Goal: Contribute content: Contribute content

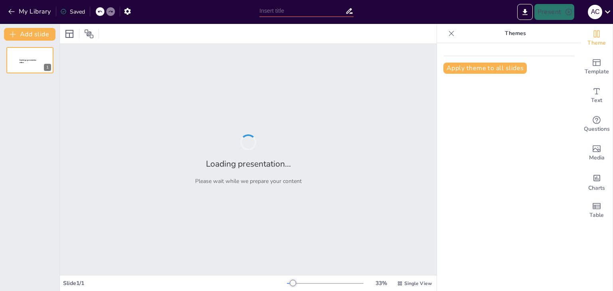
type input "Aportaciones [PERSON_NAME] y [PERSON_NAME] al Racionalismo Psicológico"
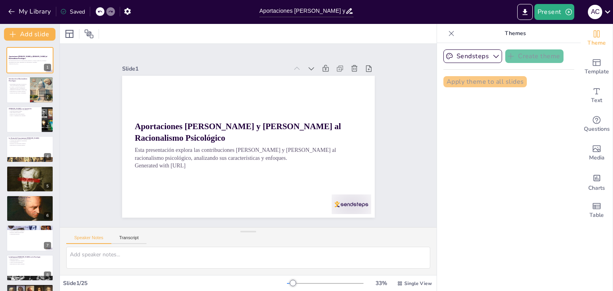
checkbox input "true"
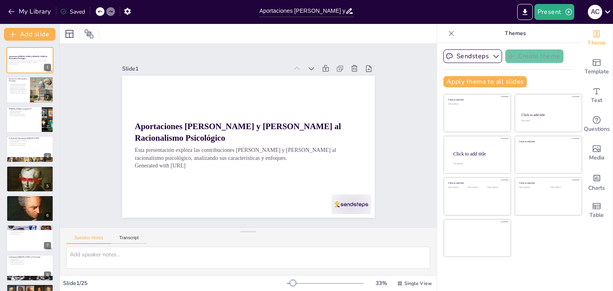
checkbox input "true"
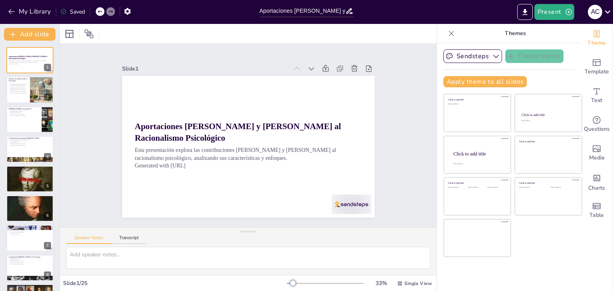
checkbox input "true"
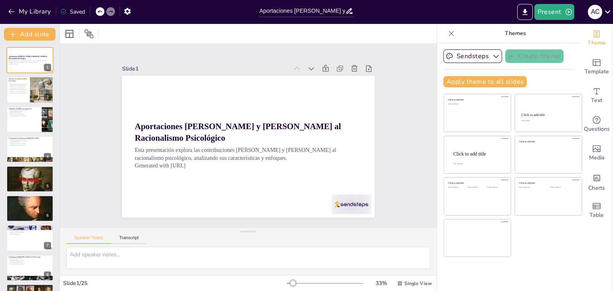
checkbox input "true"
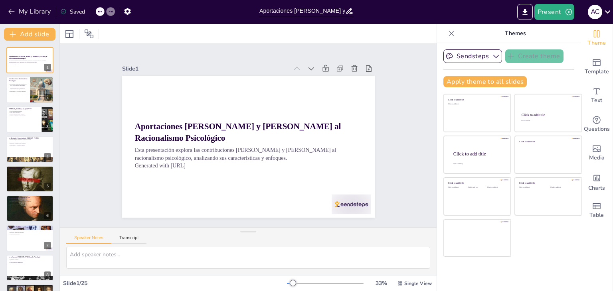
checkbox input "true"
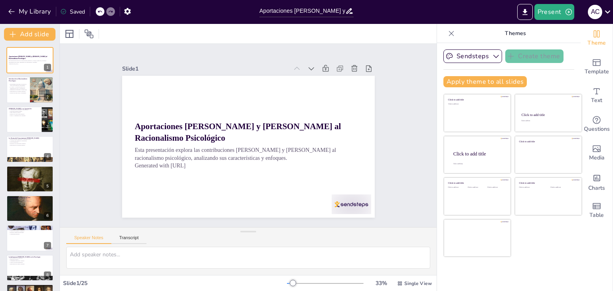
checkbox input "true"
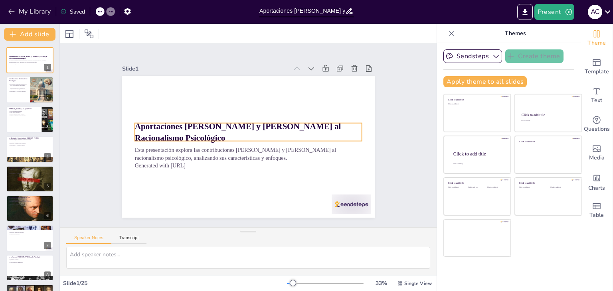
checkbox input "true"
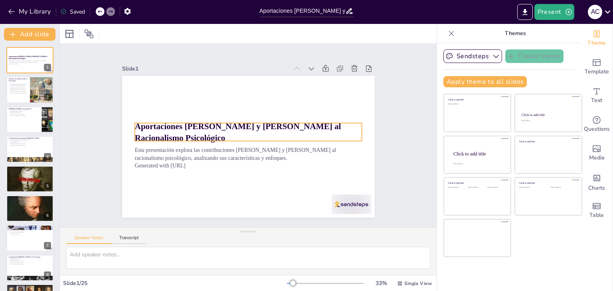
checkbox input "true"
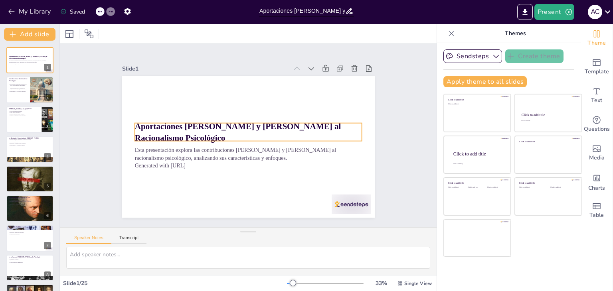
checkbox input "true"
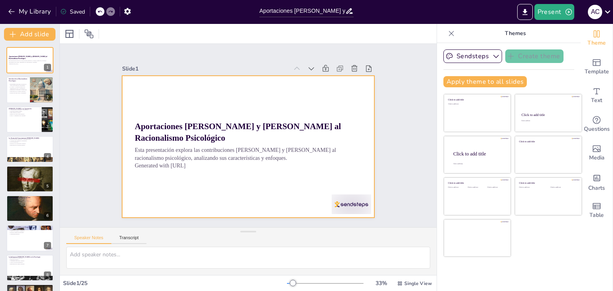
checkbox input "true"
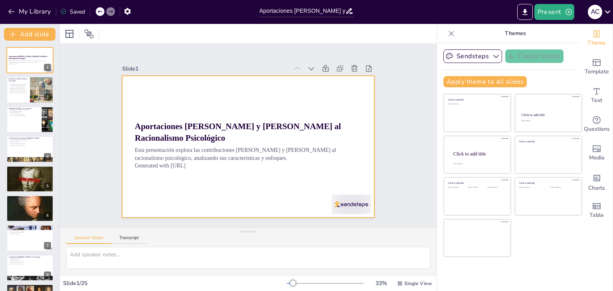
checkbox input "true"
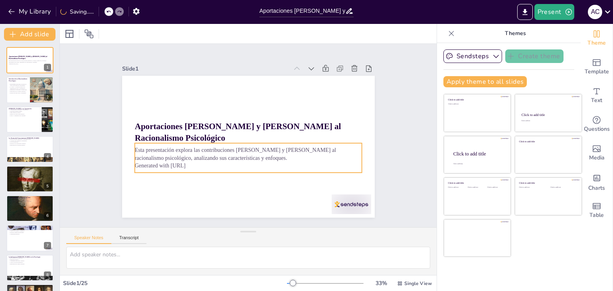
checkbox input "true"
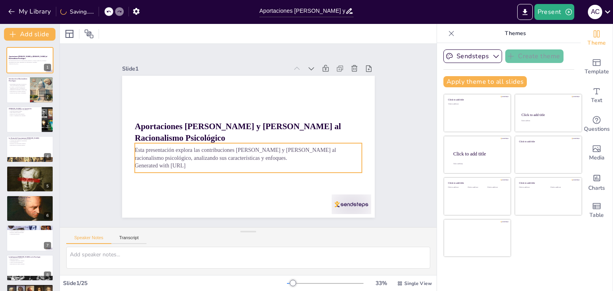
checkbox input "true"
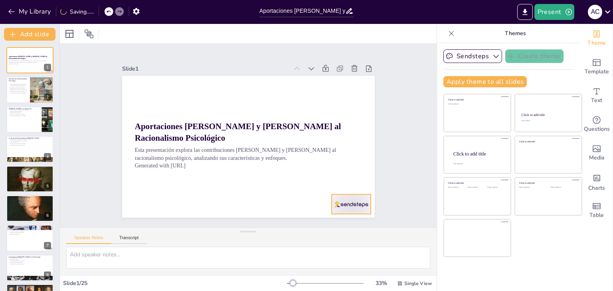
checkbox input "true"
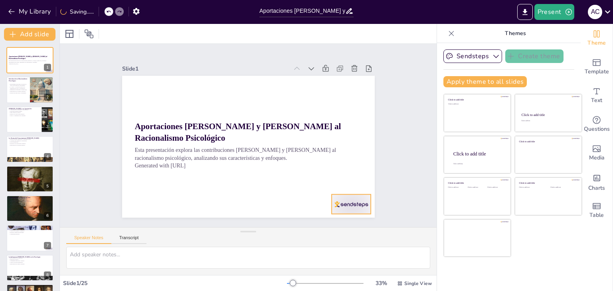
click at [342, 211] on div at bounding box center [334, 225] width 43 height 28
checkbox input "true"
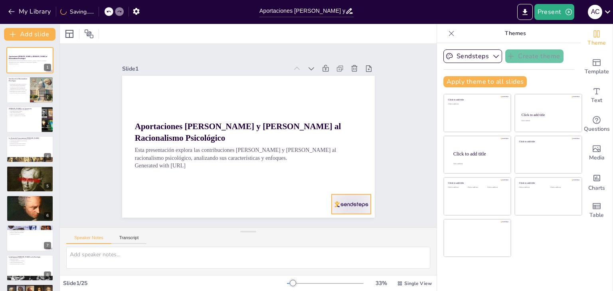
checkbox input "true"
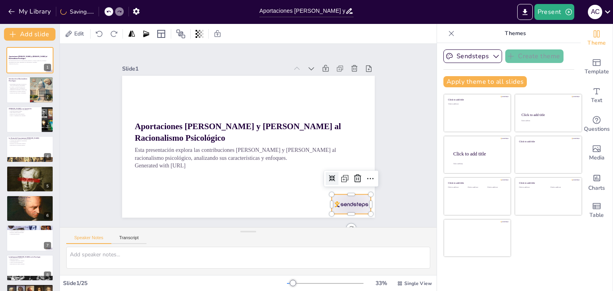
checkbox input "true"
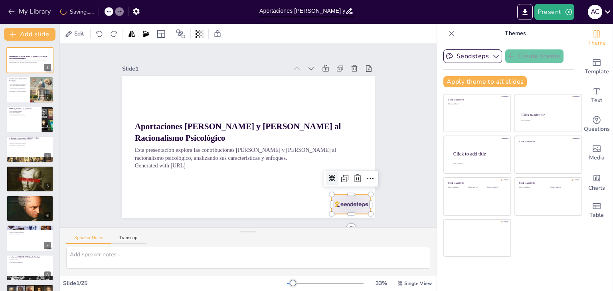
checkbox input "true"
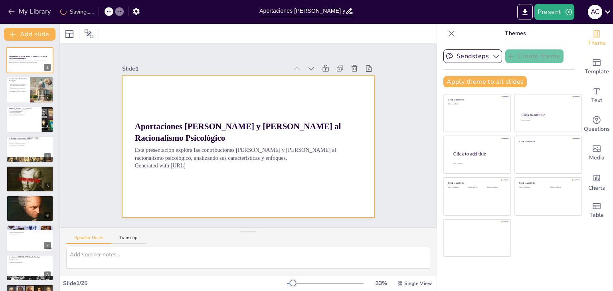
checkbox input "true"
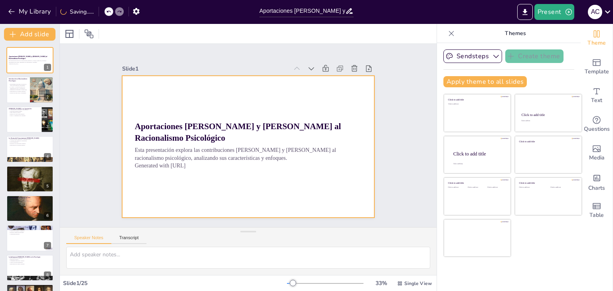
checkbox input "true"
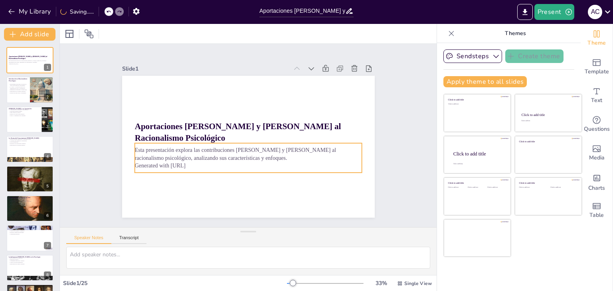
checkbox input "true"
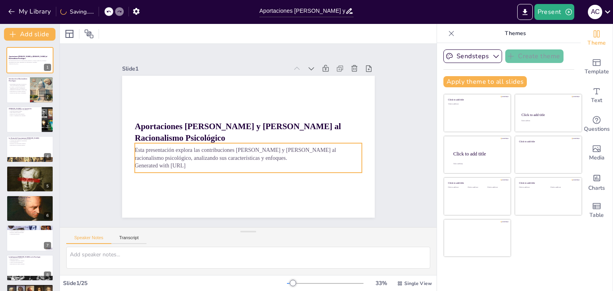
checkbox input "true"
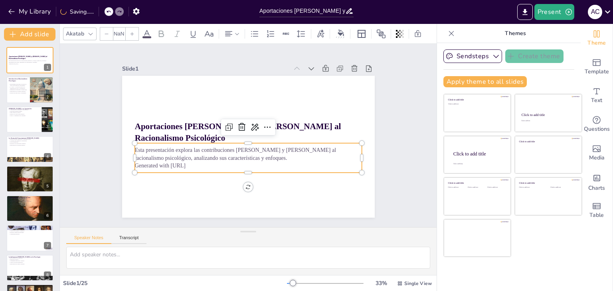
type input "32"
click at [196, 163] on p "Generated with [URL]" at bounding box center [236, 163] width 211 height 100
checkbox input "true"
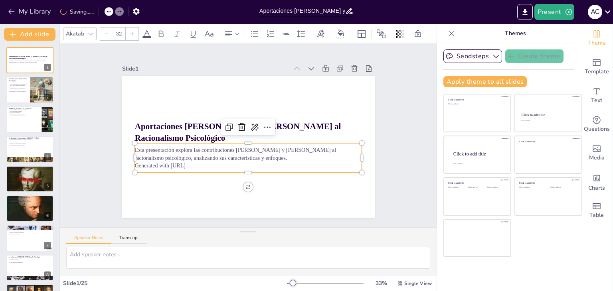
checkbox input "true"
click at [146, 161] on p "Generated with [URL]" at bounding box center [239, 165] width 219 height 78
checkbox input "true"
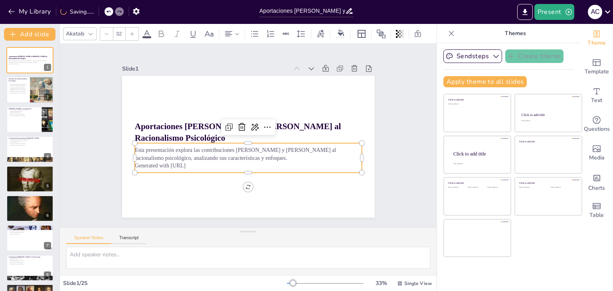
checkbox input "true"
click at [181, 161] on p "Generated with [URL]" at bounding box center [220, 126] width 78 height 219
checkbox input "true"
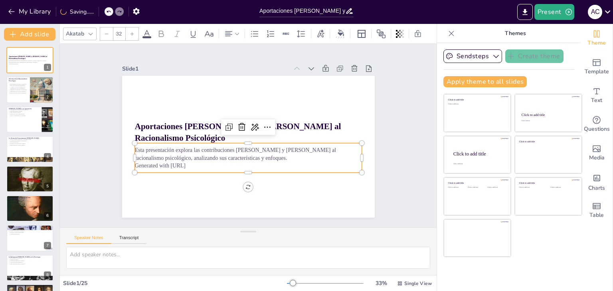
checkbox input "true"
click at [146, 161] on p "Generated with [URL]" at bounding box center [242, 165] width 224 height 55
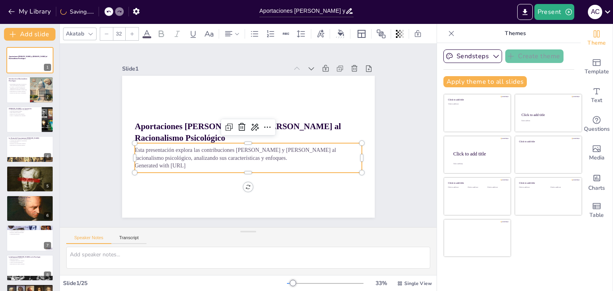
checkbox input "true"
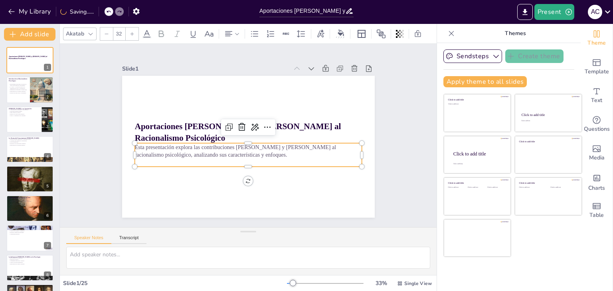
checkbox input "true"
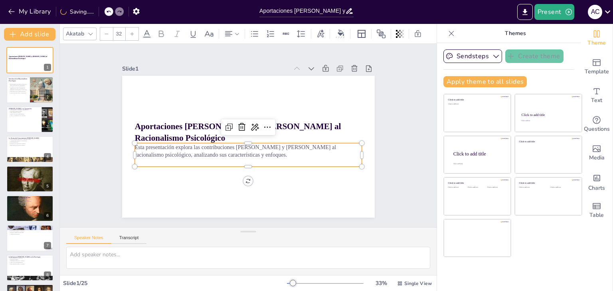
checkbox input "true"
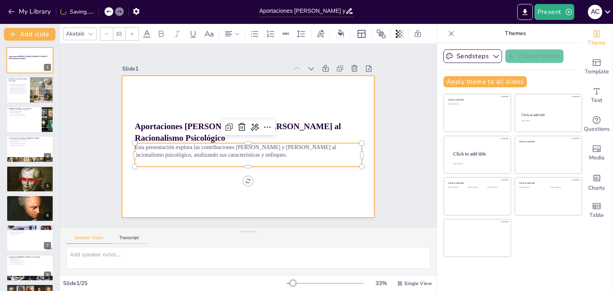
checkbox input "true"
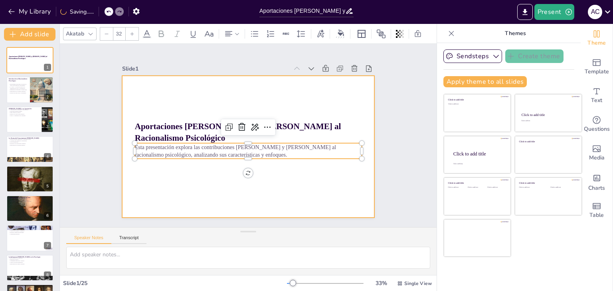
checkbox input "true"
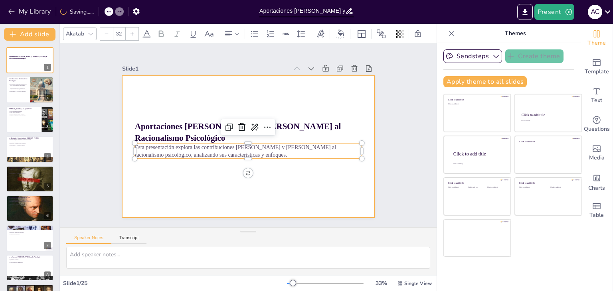
checkbox input "true"
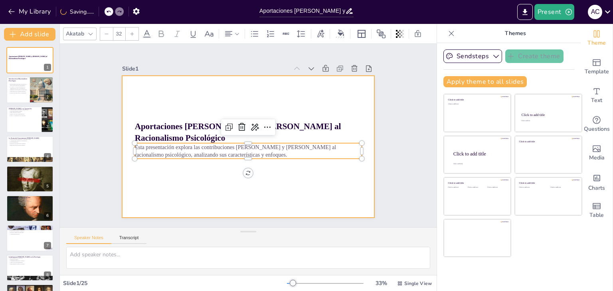
checkbox input "true"
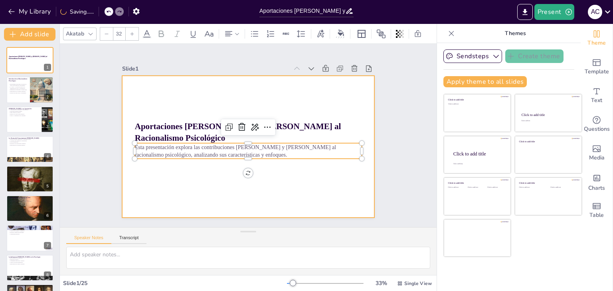
checkbox input "true"
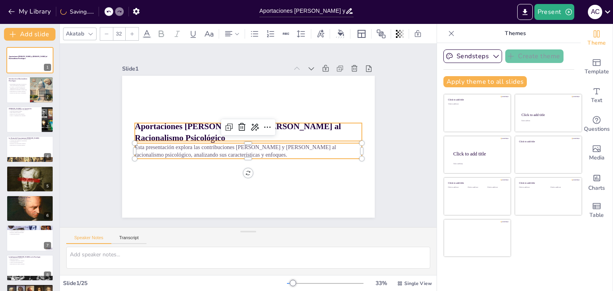
checkbox input "true"
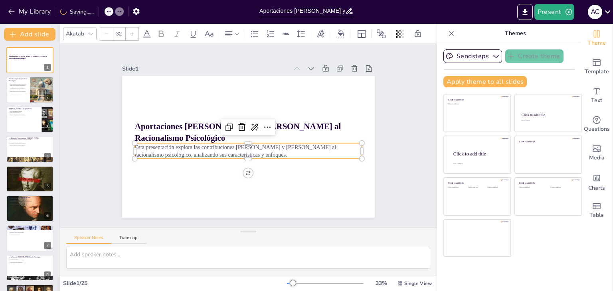
checkbox input "true"
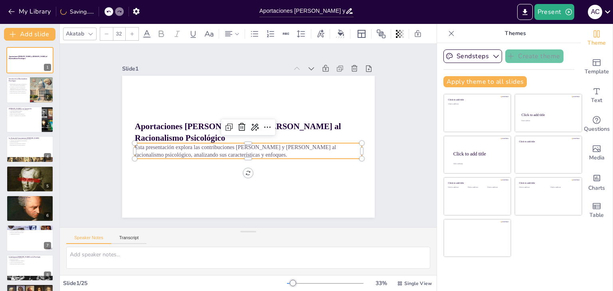
checkbox input "true"
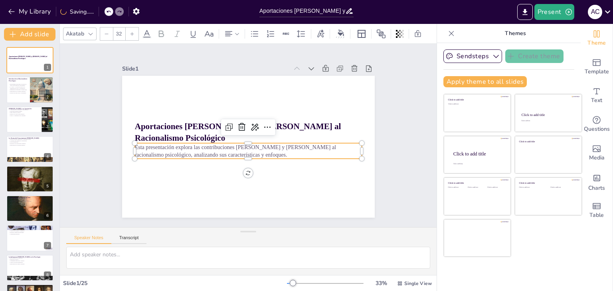
checkbox input "true"
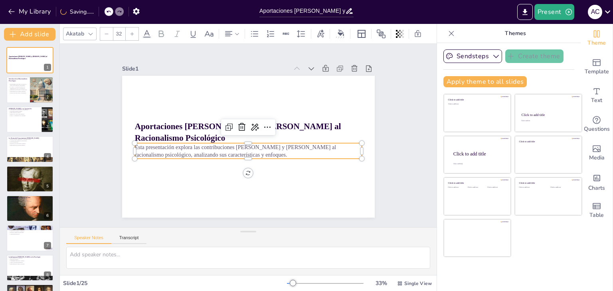
checkbox input "true"
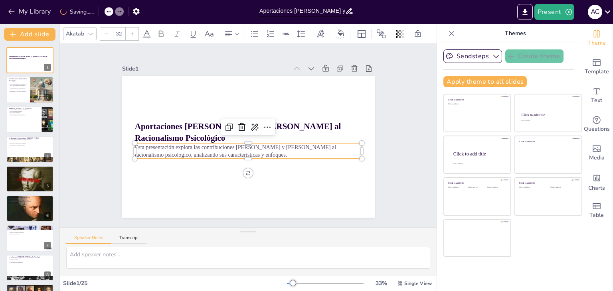
checkbox input "true"
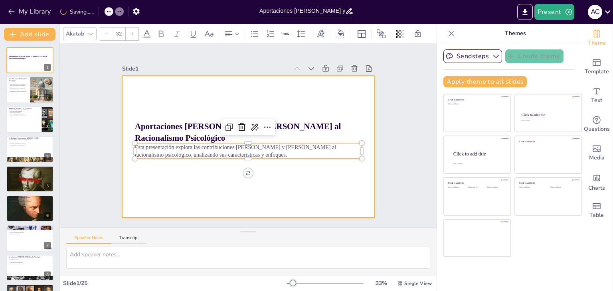
checkbox input "true"
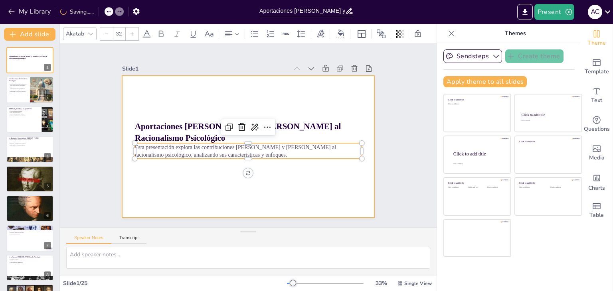
checkbox input "true"
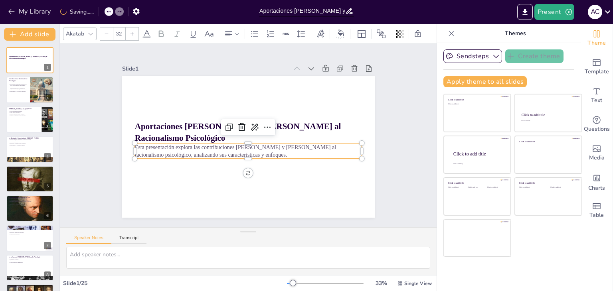
click at [78, 123] on div "Slide 1 Aportaciones [PERSON_NAME] y [PERSON_NAME] al Racionalismo Psicológico …" at bounding box center [248, 136] width 347 height 418
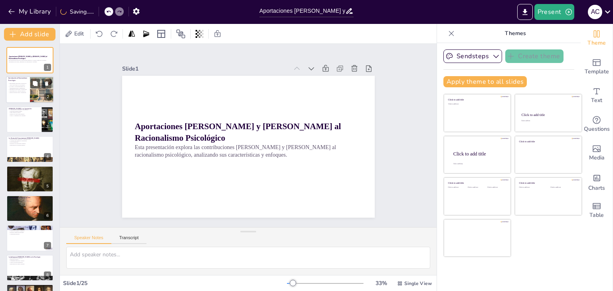
click at [20, 92] on p "Intersección entre razón y experiencia." at bounding box center [17, 93] width 19 height 2
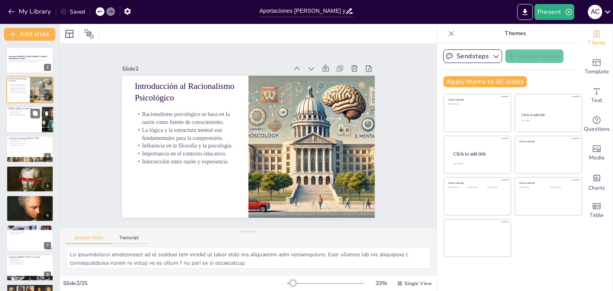
click at [23, 121] on div at bounding box center [30, 119] width 48 height 27
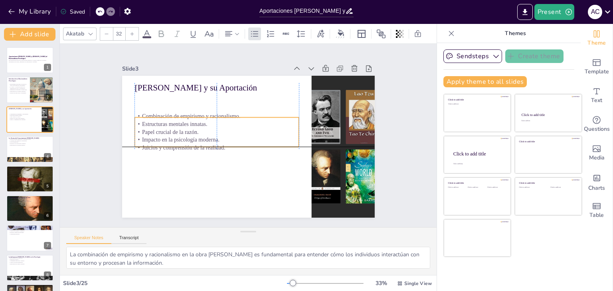
drag, startPoint x: 150, startPoint y: 111, endPoint x: 150, endPoint y: 136, distance: 25.6
click at [228, 136] on p "Impacto en la psicología moderna." at bounding box center [240, 105] width 25 height 164
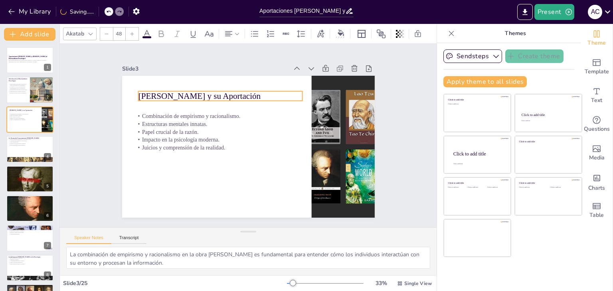
drag, startPoint x: 153, startPoint y: 83, endPoint x: 157, endPoint y: 92, distance: 9.1
click at [157, 92] on p "[PERSON_NAME] y su Aportación" at bounding box center [229, 91] width 163 height 46
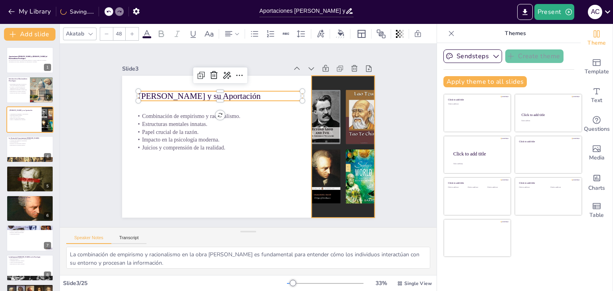
click at [328, 153] on div at bounding box center [334, 175] width 301 height 219
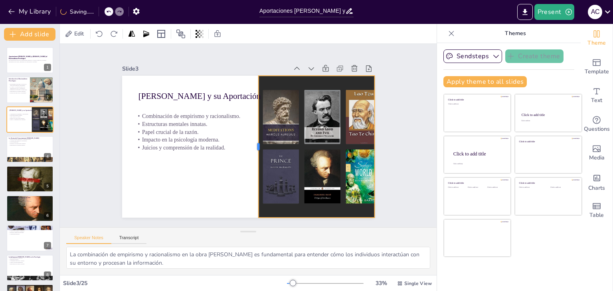
drag, startPoint x: 305, startPoint y: 144, endPoint x: 252, endPoint y: 142, distance: 53.2
click at [252, 142] on div at bounding box center [238, 145] width 141 height 36
click at [18, 143] on p "Desarrollo de la psicología cognitiva." at bounding box center [29, 144] width 43 height 2
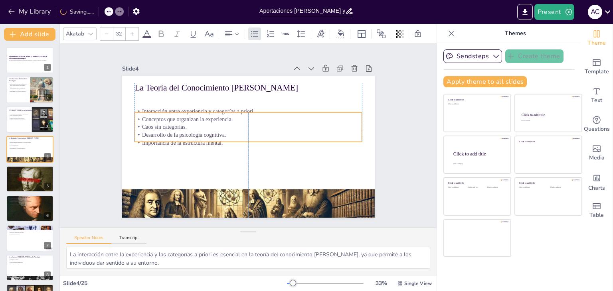
drag, startPoint x: 184, startPoint y: 111, endPoint x: 186, endPoint y: 129, distance: 18.1
click at [186, 129] on p "Desarrollo de la psicología cognitiva." at bounding box center [249, 134] width 224 height 55
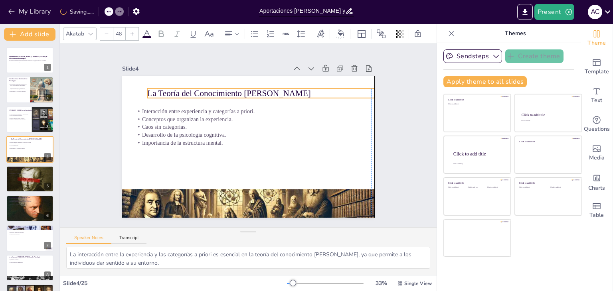
drag, startPoint x: 179, startPoint y: 85, endPoint x: 190, endPoint y: 91, distance: 12.5
click at [190, 91] on p "La Teoría del Conocimiento [PERSON_NAME]" at bounding box center [283, 108] width 191 height 143
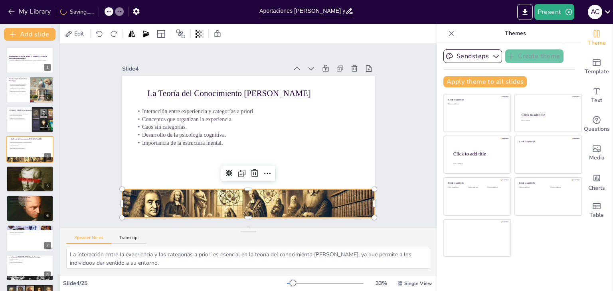
click at [244, 204] on div at bounding box center [220, 198] width 289 height 235
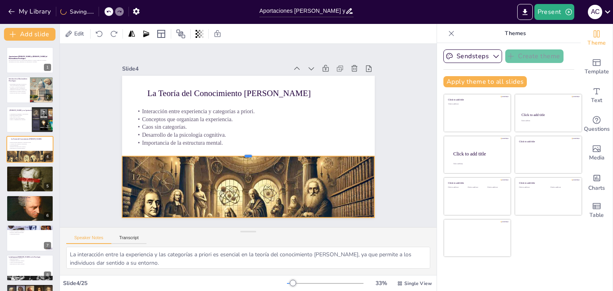
drag, startPoint x: 241, startPoint y: 185, endPoint x: 238, endPoint y: 152, distance: 33.3
click at [238, 152] on div at bounding box center [238, 150] width 208 height 154
click at [27, 172] on p "Influencia en la metodología científica." at bounding box center [29, 172] width 43 height 2
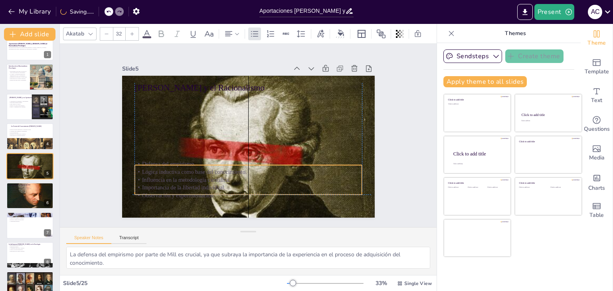
drag, startPoint x: 173, startPoint y: 102, endPoint x: 171, endPoint y: 170, distance: 68.3
click at [171, 170] on div "Defensa del empirismo. Lógica inductiva como base del conocimiento. Influencia …" at bounding box center [244, 179] width 230 height 63
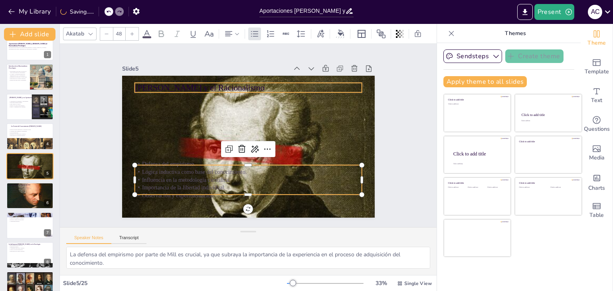
click at [177, 85] on p "[PERSON_NAME] y el Racionalismo" at bounding box center [263, 90] width 220 height 81
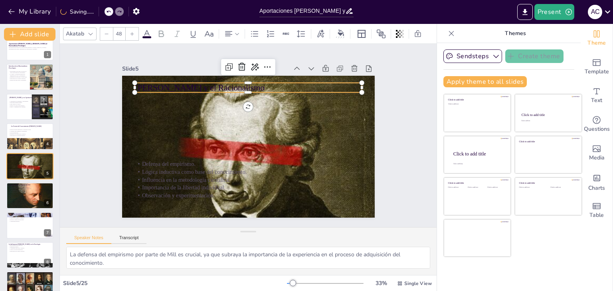
click at [149, 36] on span at bounding box center [147, 37] width 9 height 2
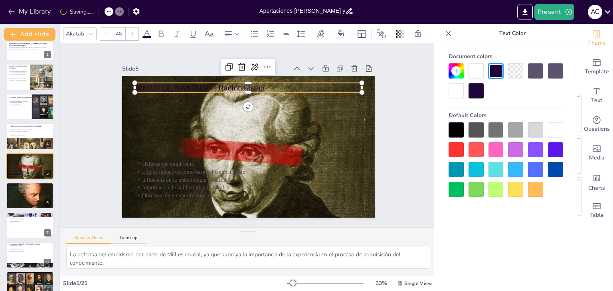
click at [474, 69] on div at bounding box center [476, 70] width 15 height 15
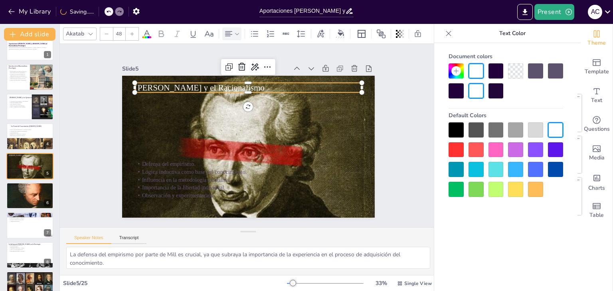
click at [227, 29] on icon at bounding box center [229, 34] width 10 height 10
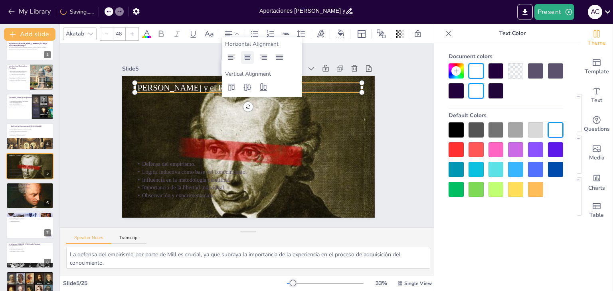
click at [246, 57] on icon at bounding box center [248, 58] width 10 height 10
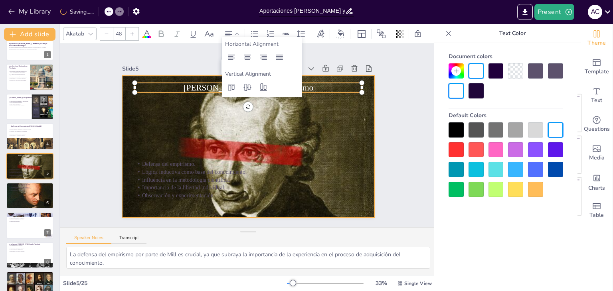
click at [275, 129] on div at bounding box center [242, 146] width 291 height 252
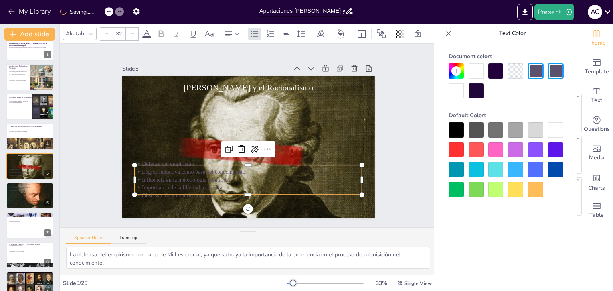
click at [188, 168] on p "Lógica inductiva como base del conocimiento." at bounding box center [244, 172] width 227 height 32
click at [475, 69] on div at bounding box center [476, 70] width 15 height 15
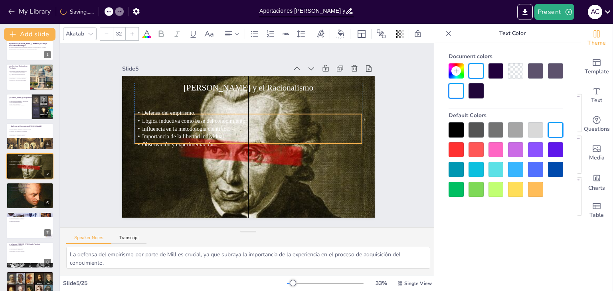
drag, startPoint x: 178, startPoint y: 170, endPoint x: 177, endPoint y: 119, distance: 51.1
click at [177, 119] on span "Lógica inductiva como base del conocimiento." at bounding box center [199, 110] width 104 height 28
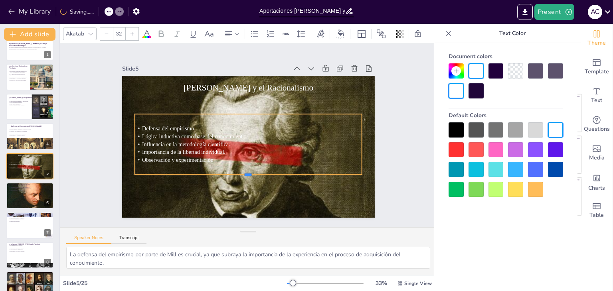
drag, startPoint x: 242, startPoint y: 141, endPoint x: 241, endPoint y: 172, distance: 31.1
click at [241, 172] on div at bounding box center [240, 177] width 224 height 54
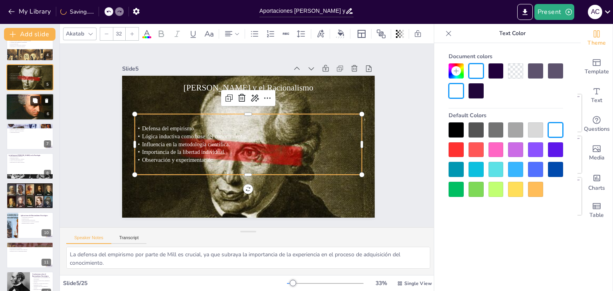
scroll to position [102, 0]
click at [19, 103] on div at bounding box center [30, 107] width 48 height 54
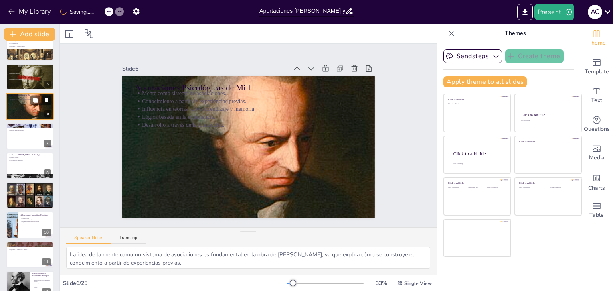
scroll to position [43, 0]
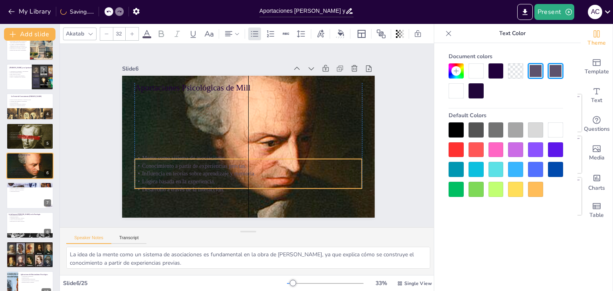
drag, startPoint x: 173, startPoint y: 117, endPoint x: 172, endPoint y: 180, distance: 63.9
click at [172, 180] on p "Lógica basada en la experiencia." at bounding box center [243, 182] width 227 height 32
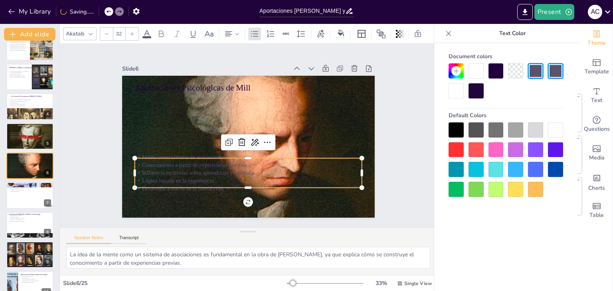
click at [476, 76] on div at bounding box center [476, 70] width 15 height 15
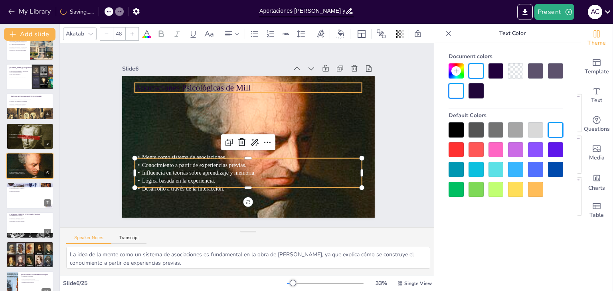
click at [206, 85] on p "Aportaciones Psicológicas de Mill" at bounding box center [254, 88] width 228 height 36
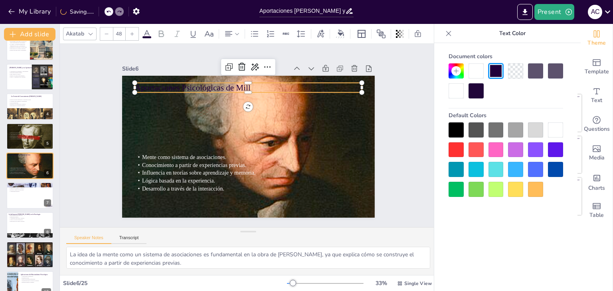
click at [474, 73] on div at bounding box center [476, 70] width 15 height 15
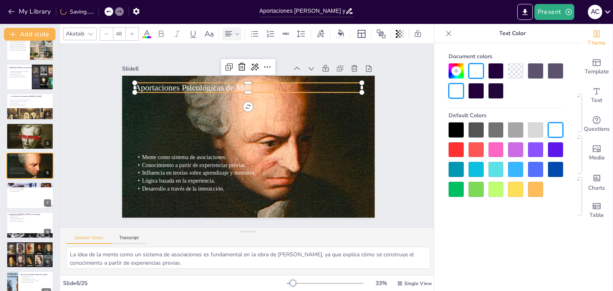
click at [229, 33] on icon at bounding box center [228, 33] width 7 height 5
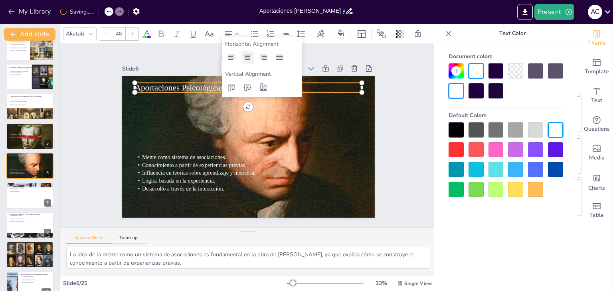
click at [245, 57] on icon at bounding box center [248, 58] width 10 height 10
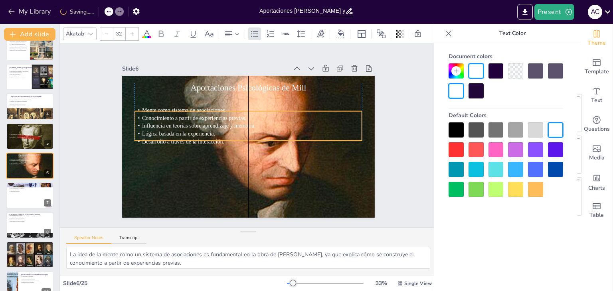
drag, startPoint x: 194, startPoint y: 180, endPoint x: 196, endPoint y: 133, distance: 47.2
click at [275, 120] on span "Lógica basada en la experiencia." at bounding box center [306, 96] width 63 height 48
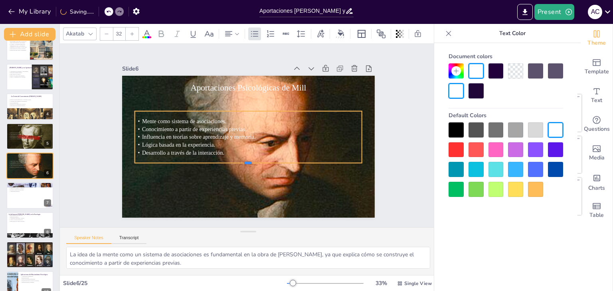
drag, startPoint x: 243, startPoint y: 139, endPoint x: 242, endPoint y: 163, distance: 24.4
click at [242, 163] on div at bounding box center [239, 165] width 218 height 76
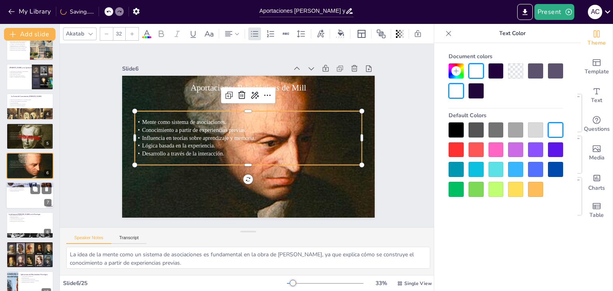
click at [20, 190] on p "Desarrollo integral del individuo." at bounding box center [29, 190] width 43 height 2
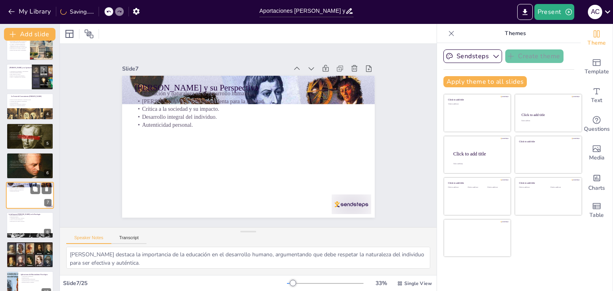
scroll to position [72, 0]
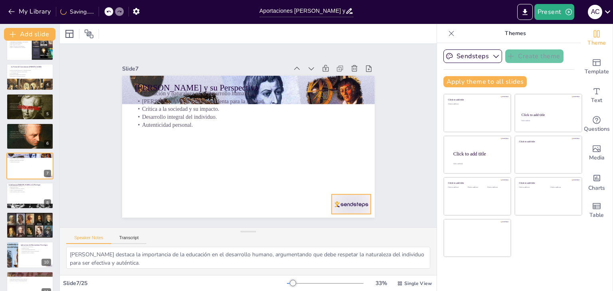
click at [340, 211] on div at bounding box center [334, 225] width 43 height 28
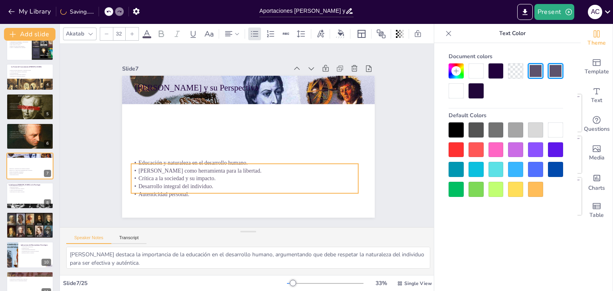
drag, startPoint x: 159, startPoint y: 112, endPoint x: 156, endPoint y: 182, distance: 69.6
click at [156, 182] on p "Desarrollo integral del individuo." at bounding box center [239, 186] width 227 height 32
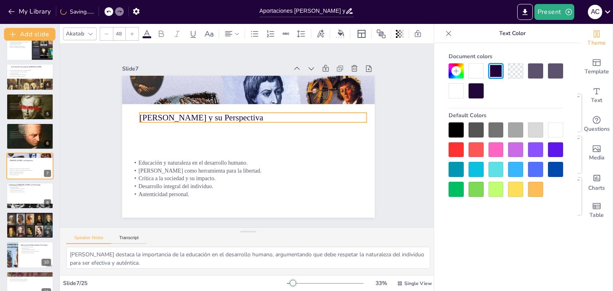
drag, startPoint x: 183, startPoint y: 85, endPoint x: 189, endPoint y: 115, distance: 31.0
click at [189, 115] on p "[PERSON_NAME] y su Perspectiva" at bounding box center [255, 119] width 228 height 36
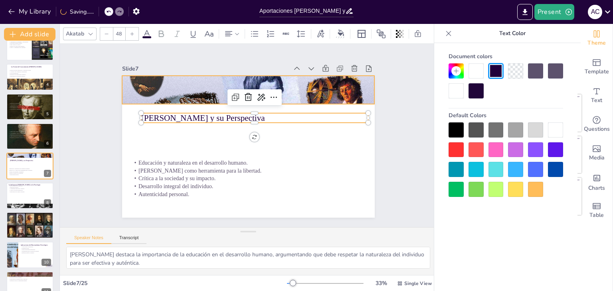
click at [203, 87] on div at bounding box center [248, 90] width 253 height 123
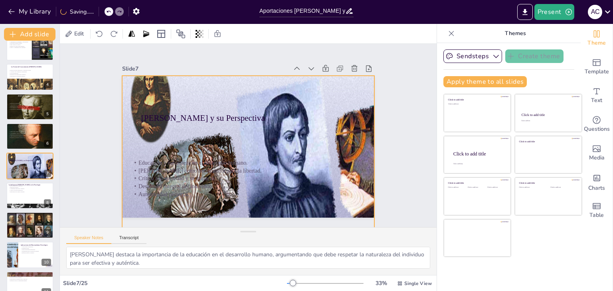
drag, startPoint x: 243, startPoint y: 103, endPoint x: 224, endPoint y: 232, distance: 130.8
click at [224, 232] on div "Slide 1 Aportaciones [PERSON_NAME] y [PERSON_NAME] al Racionalismo Psicológico …" at bounding box center [248, 160] width 377 height 232
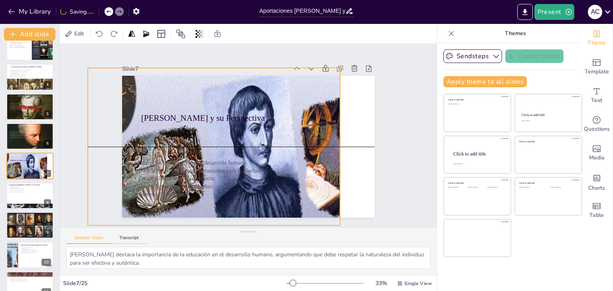
drag, startPoint x: 265, startPoint y: 84, endPoint x: 230, endPoint y: 75, distance: 35.5
click at [230, 75] on div at bounding box center [242, 118] width 356 height 324
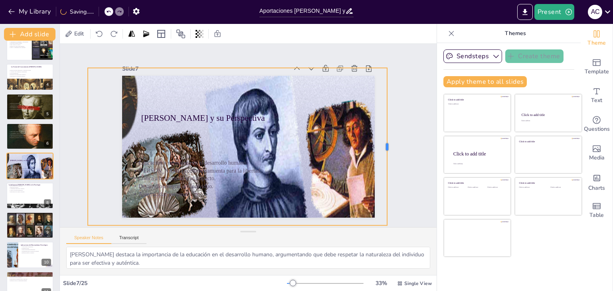
drag, startPoint x: 335, startPoint y: 143, endPoint x: 382, endPoint y: 150, distance: 47.7
click at [382, 150] on div at bounding box center [388, 162] width 23 height 158
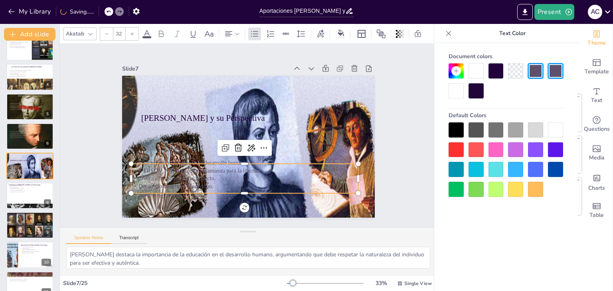
click at [172, 177] on p "Crítica a la sociedad y su impacto." at bounding box center [231, 176] width 219 height 78
click at [478, 65] on div at bounding box center [476, 70] width 15 height 15
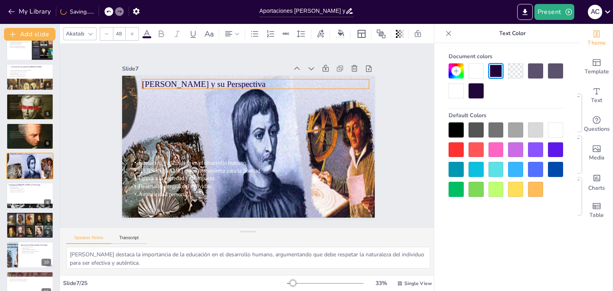
drag, startPoint x: 196, startPoint y: 116, endPoint x: 196, endPoint y: 82, distance: 33.9
click at [196, 82] on p "[PERSON_NAME] y su Perspectiva" at bounding box center [261, 85] width 228 height 36
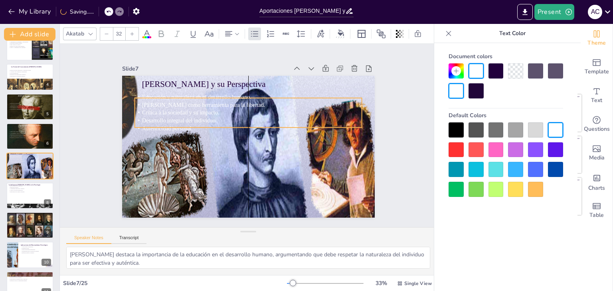
drag, startPoint x: 170, startPoint y: 166, endPoint x: 173, endPoint y: 100, distance: 65.9
click at [173, 100] on span "[PERSON_NAME] como herramienta para la libertad." at bounding box center [211, 96] width 122 height 32
click at [460, 133] on div at bounding box center [456, 130] width 15 height 15
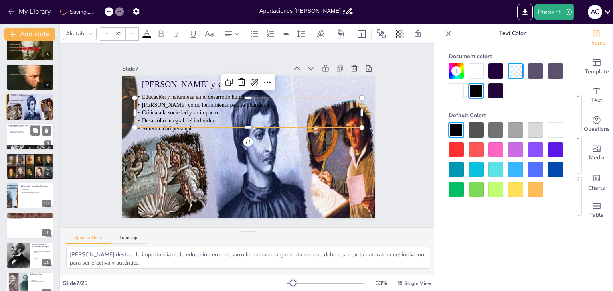
scroll to position [133, 0]
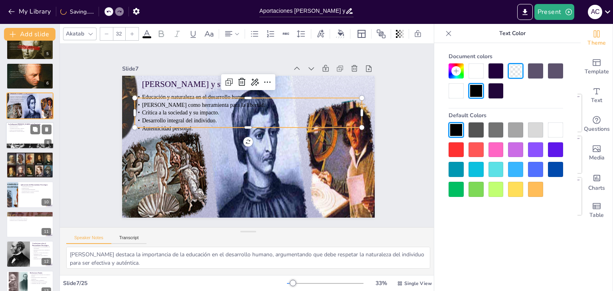
click at [15, 133] on div at bounding box center [30, 135] width 48 height 27
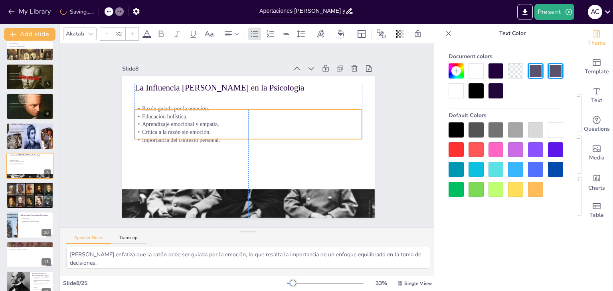
drag, startPoint x: 155, startPoint y: 111, endPoint x: 153, endPoint y: 127, distance: 15.4
click at [172, 127] on p "Crítica a la razón sin emoción." at bounding box center [251, 133] width 158 height 174
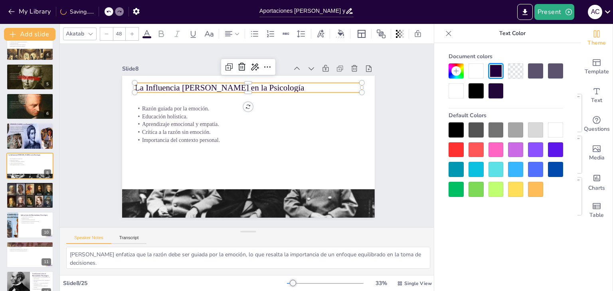
click at [171, 86] on p "La Influencia [PERSON_NAME] en la Psicología" at bounding box center [272, 94] width 203 height 124
click at [226, 29] on icon at bounding box center [229, 34] width 10 height 10
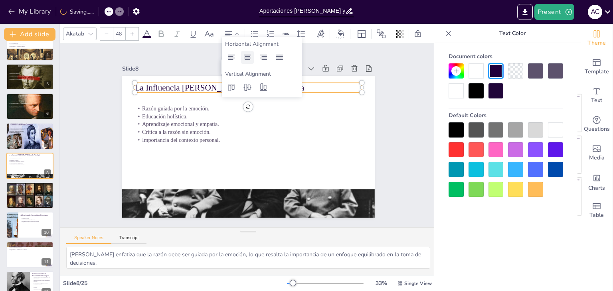
click at [244, 58] on icon at bounding box center [247, 57] width 7 height 5
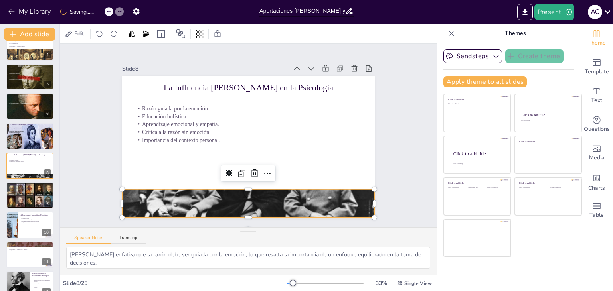
click at [261, 200] on div at bounding box center [234, 202] width 287 height 238
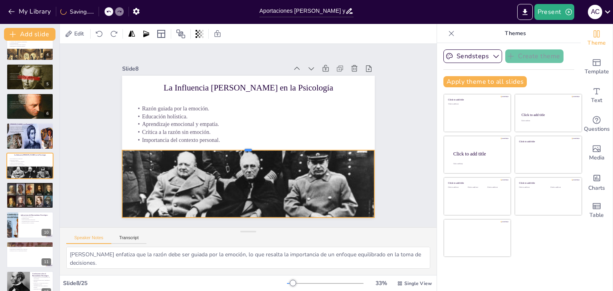
drag, startPoint x: 241, startPoint y: 184, endPoint x: 242, endPoint y: 145, distance: 39.1
click at [242, 145] on div at bounding box center [238, 141] width 132 height 222
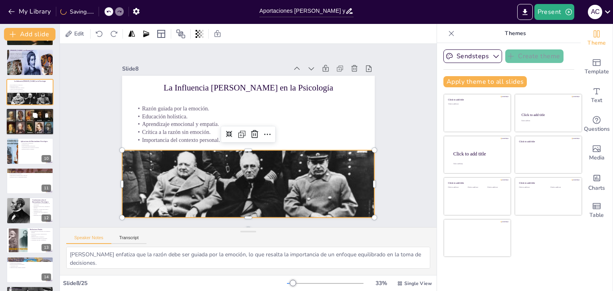
scroll to position [179, 0]
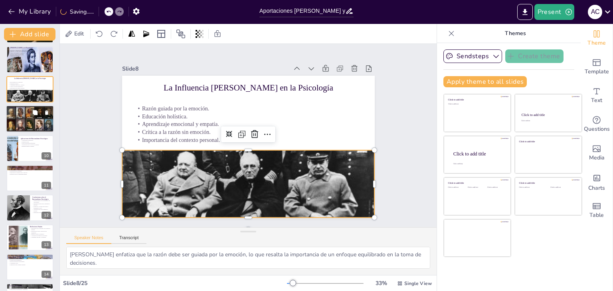
click at [18, 117] on div at bounding box center [30, 119] width 48 height 34
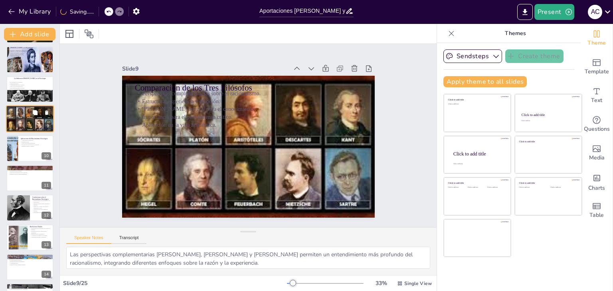
scroll to position [132, 0]
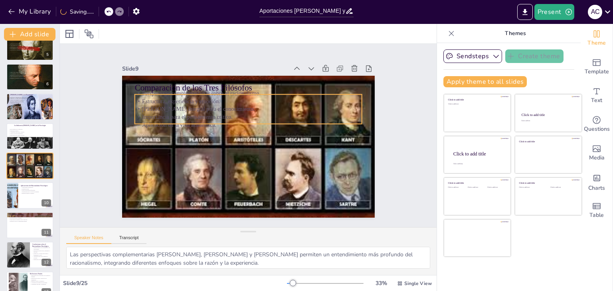
click at [197, 109] on p "[PERSON_NAME] integral para el conocimiento." at bounding box center [254, 109] width 224 height 55
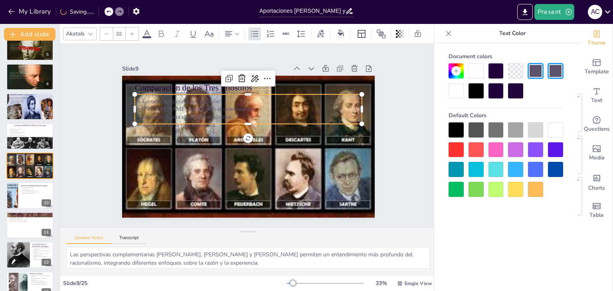
click at [476, 66] on div at bounding box center [476, 70] width 15 height 15
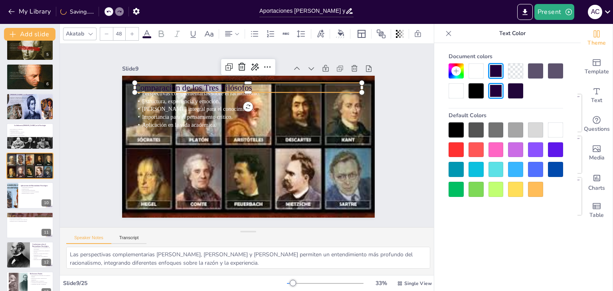
click at [253, 85] on p "Comparación de los Tres Filósofos" at bounding box center [293, 121] width 81 height 220
click at [480, 72] on div at bounding box center [476, 70] width 15 height 15
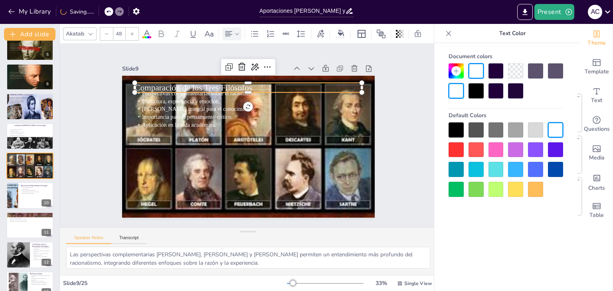
click at [234, 31] on icon at bounding box center [237, 34] width 6 height 6
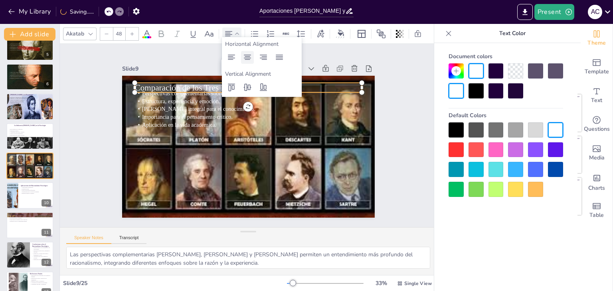
click at [248, 60] on icon at bounding box center [248, 58] width 10 height 10
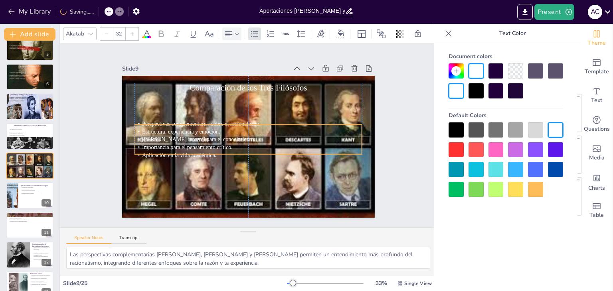
drag, startPoint x: 186, startPoint y: 116, endPoint x: 187, endPoint y: 147, distance: 31.2
click at [187, 147] on span "Importancia para el pensamiento crítico." at bounding box center [186, 141] width 91 height 16
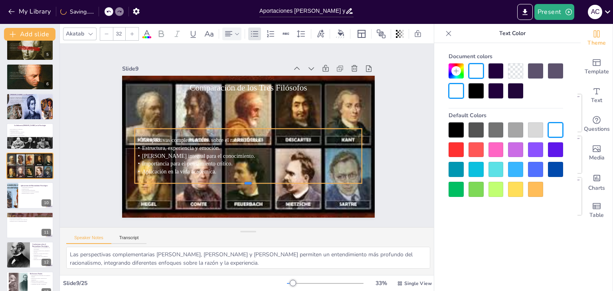
drag, startPoint x: 241, startPoint y: 156, endPoint x: 242, endPoint y: 181, distance: 25.2
click at [242, 181] on div at bounding box center [238, 186] width 224 height 54
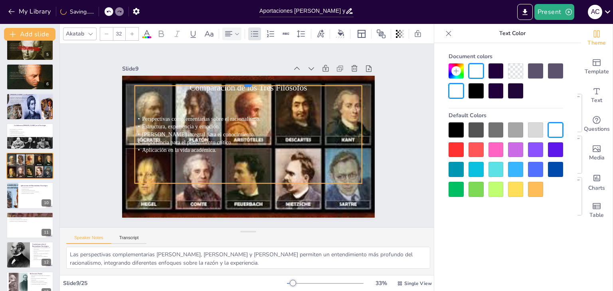
drag, startPoint x: 241, startPoint y: 125, endPoint x: 248, endPoint y: 82, distance: 43.7
click at [248, 82] on div at bounding box center [259, 84] width 224 height 54
click at [16, 192] on div at bounding box center [11, 195] width 55 height 27
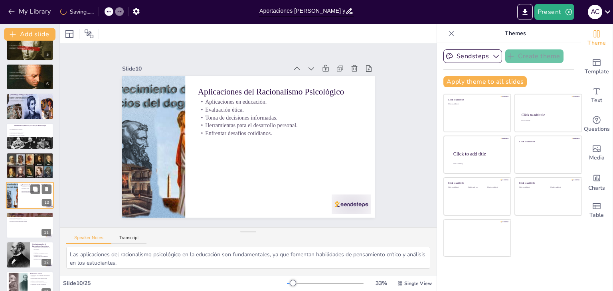
scroll to position [161, 0]
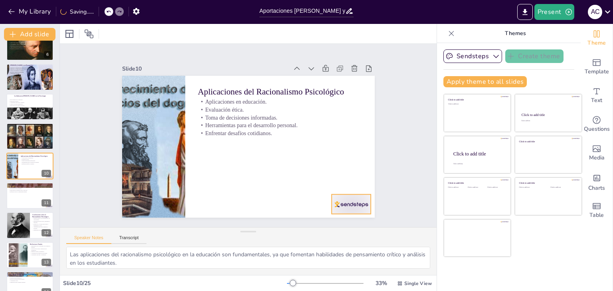
click at [356, 211] on div at bounding box center [334, 225] width 43 height 28
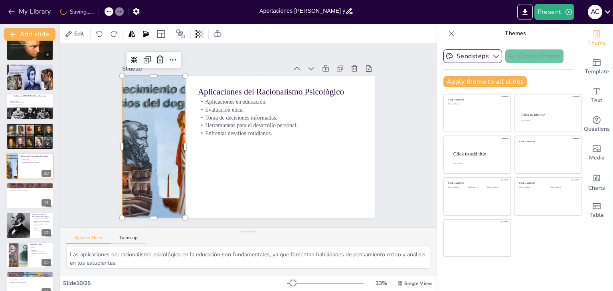
click at [159, 119] on div at bounding box center [155, 117] width 322 height 226
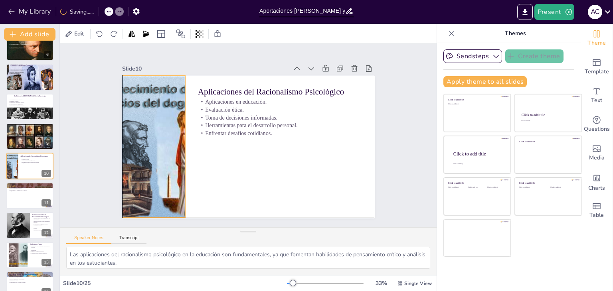
click at [180, 132] on div "Aplicaciones del Racionalismo Psicológico Aplicaciones en educación. Evaluación…" at bounding box center [272, 81] width 231 height 103
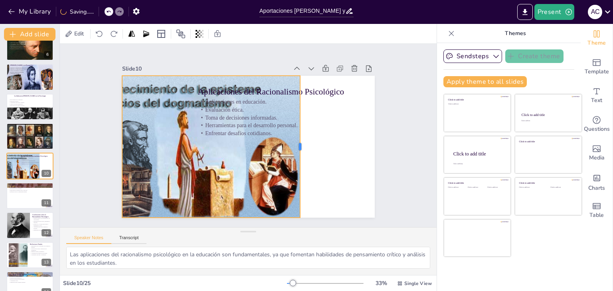
drag, startPoint x: 180, startPoint y: 145, endPoint x: 295, endPoint y: 139, distance: 115.1
click at [295, 139] on div at bounding box center [293, 168] width 63 height 133
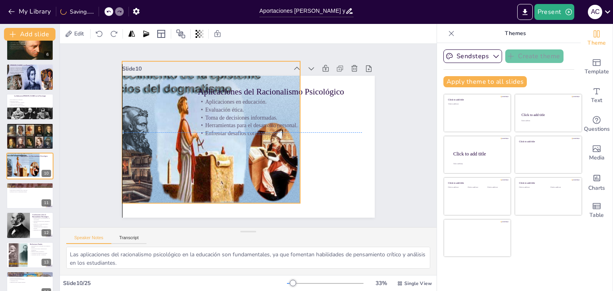
drag, startPoint x: 252, startPoint y: 151, endPoint x: 252, endPoint y: 139, distance: 11.6
click at [252, 139] on div at bounding box center [231, 43] width 201 height 316
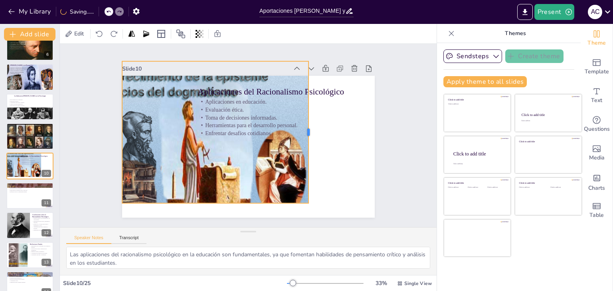
drag, startPoint x: 295, startPoint y: 130, endPoint x: 303, endPoint y: 130, distance: 8.4
click at [303, 131] on div at bounding box center [293, 181] width 110 height 100
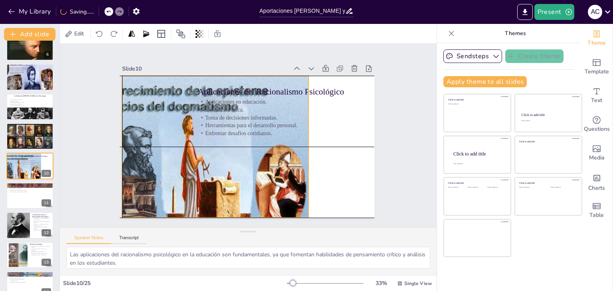
drag, startPoint x: 221, startPoint y: 161, endPoint x: 219, endPoint y: 174, distance: 14.2
click at [219, 174] on div at bounding box center [156, 126] width 336 height 245
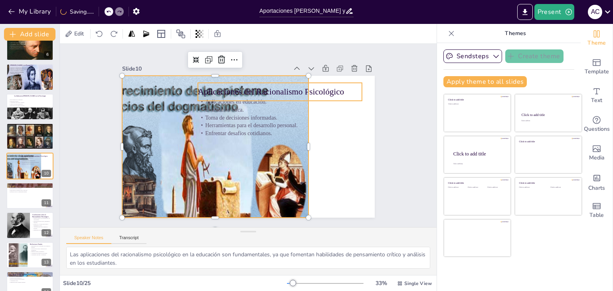
click at [273, 89] on p "Aplicaciones del Racionalismo Psicológico" at bounding box center [295, 109] width 155 height 78
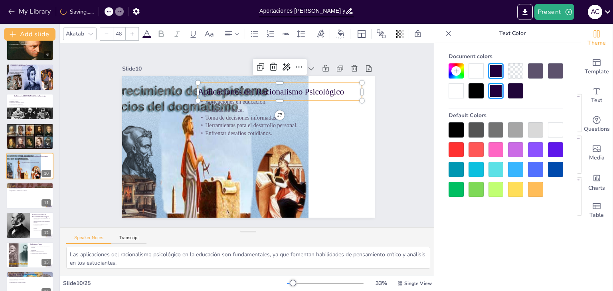
click at [473, 69] on div at bounding box center [476, 70] width 15 height 15
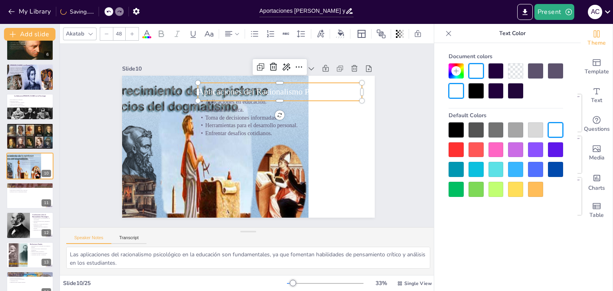
click at [476, 152] on div at bounding box center [476, 150] width 15 height 15
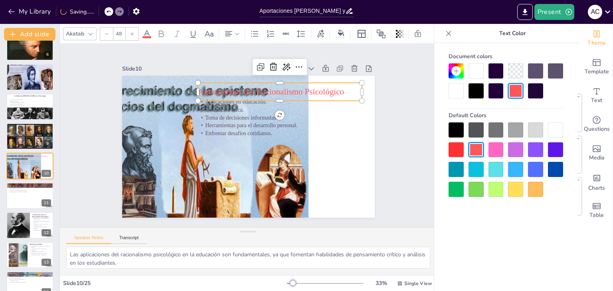
click at [514, 130] on div at bounding box center [515, 130] width 15 height 15
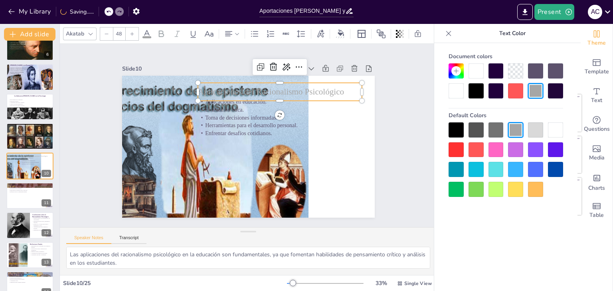
click at [529, 130] on div at bounding box center [535, 130] width 15 height 15
click at [448, 130] on div "Document colors Default Colors" at bounding box center [506, 124] width 131 height 148
click at [454, 131] on div at bounding box center [456, 130] width 15 height 15
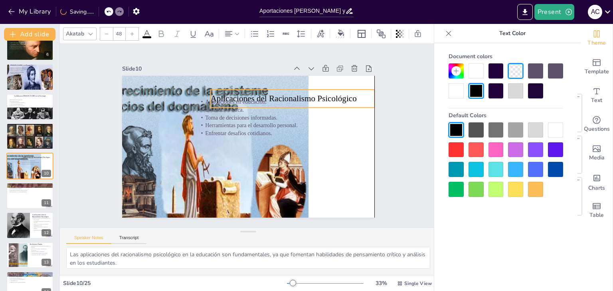
drag, startPoint x: 334, startPoint y: 92, endPoint x: 344, endPoint y: 99, distance: 11.7
click at [344, 76] on div "Aplicaciones del Racionalismo Psicológico Aplicaciones en educación. Evaluación…" at bounding box center [248, 76] width 253 height 0
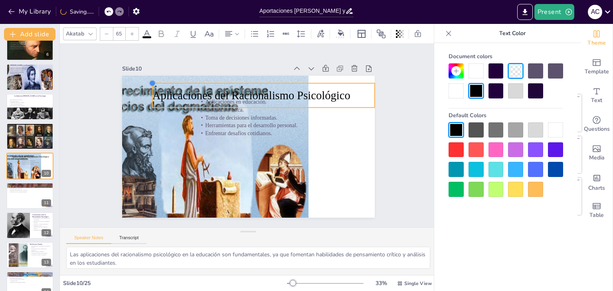
drag, startPoint x: 203, startPoint y: 85, endPoint x: 171, endPoint y: 79, distance: 33.0
click at [171, 79] on div "Aplicaciones del Racionalismo Psicológico Aplicaciones en educación. Evaluación…" at bounding box center [245, 146] width 284 height 213
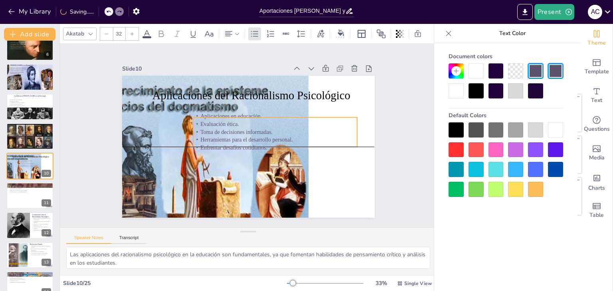
drag, startPoint x: 235, startPoint y: 123, endPoint x: 230, endPoint y: 139, distance: 17.1
click at [230, 139] on p "Herramientas para el desarrollo personal." at bounding box center [263, 158] width 116 height 127
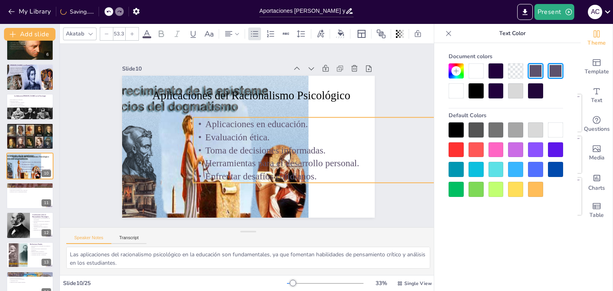
drag, startPoint x: 352, startPoint y: 143, endPoint x: 369, endPoint y: 163, distance: 25.8
click at [369, 163] on div "Slide 1 Aportaciones [PERSON_NAME] y [PERSON_NAME] al Racionalismo Psicológico …" at bounding box center [248, 136] width 334 height 248
click at [451, 131] on div at bounding box center [456, 130] width 15 height 15
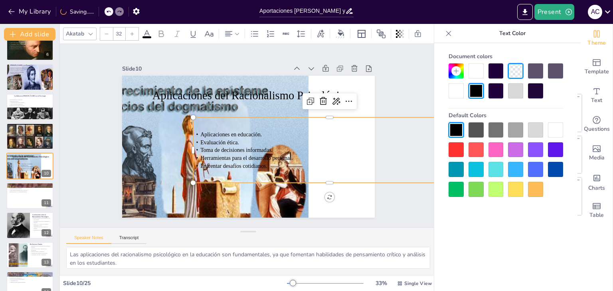
click at [399, 202] on div "Slide 1 Aportaciones [PERSON_NAME] y [PERSON_NAME] al Racionalismo Psicológico …" at bounding box center [248, 136] width 407 height 258
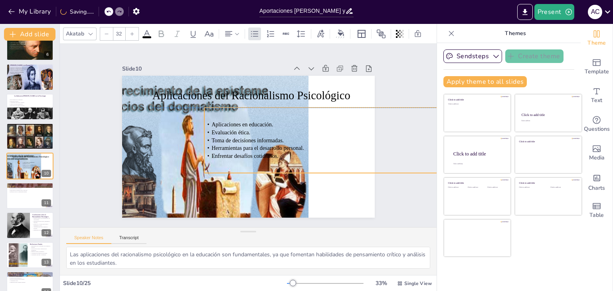
drag, startPoint x: 213, startPoint y: 151, endPoint x: 224, endPoint y: 141, distance: 14.7
click at [224, 141] on p "Herramientas para el desarrollo personal." at bounding box center [337, 167] width 270 height 65
click at [20, 195] on div at bounding box center [30, 195] width 48 height 27
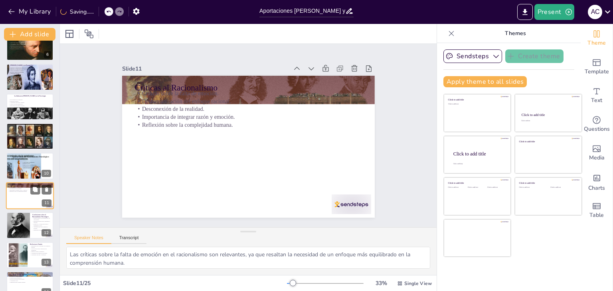
scroll to position [191, 0]
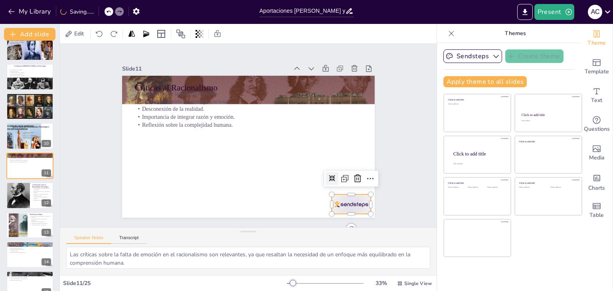
click at [349, 206] on div at bounding box center [352, 205] width 40 height 20
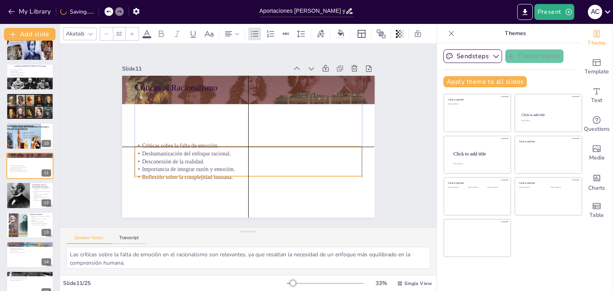
drag, startPoint x: 149, startPoint y: 120, endPoint x: 145, endPoint y: 174, distance: 54.4
click at [145, 174] on p "Reflexión sobre la complejidad humana." at bounding box center [235, 176] width 219 height 78
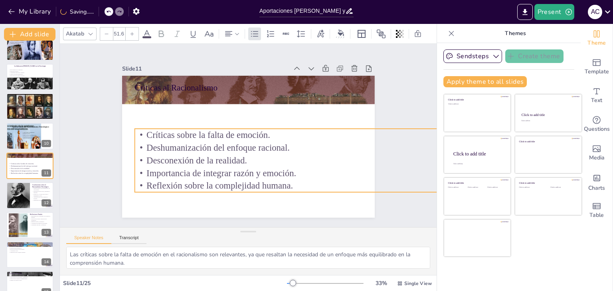
drag, startPoint x: 355, startPoint y: 143, endPoint x: 374, endPoint y: 125, distance: 26.0
click at [374, 125] on div "Slide 1 Aportaciones [PERSON_NAME] y [PERSON_NAME] al Racionalismo Psicológico …" at bounding box center [248, 135] width 313 height 194
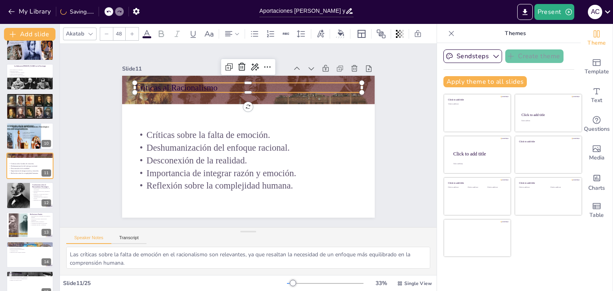
click at [180, 82] on p "Críticas al Racionalismo" at bounding box center [258, 88] width 225 height 59
click at [229, 31] on icon at bounding box center [229, 34] width 10 height 10
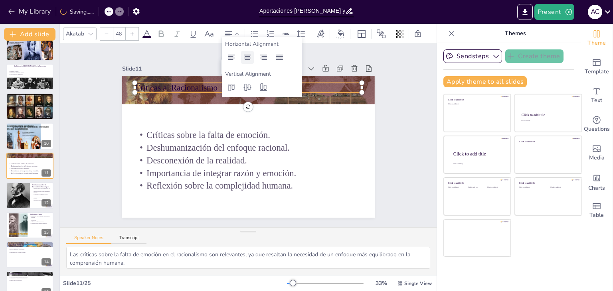
click at [248, 57] on icon at bounding box center [247, 57] width 7 height 5
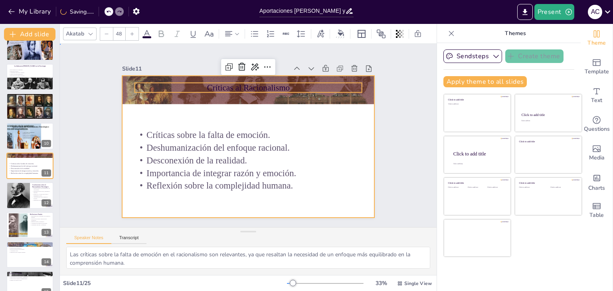
click at [326, 115] on div at bounding box center [242, 145] width 288 height 264
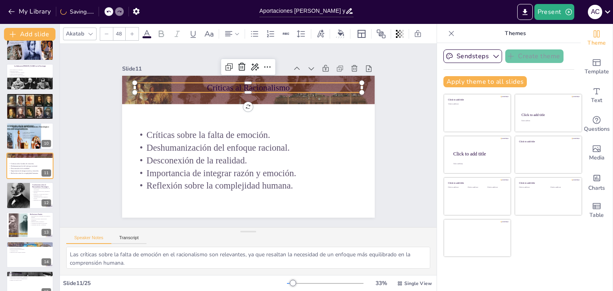
click at [257, 84] on p "Críticas al Racionalismo" at bounding box center [268, 91] width 212 height 103
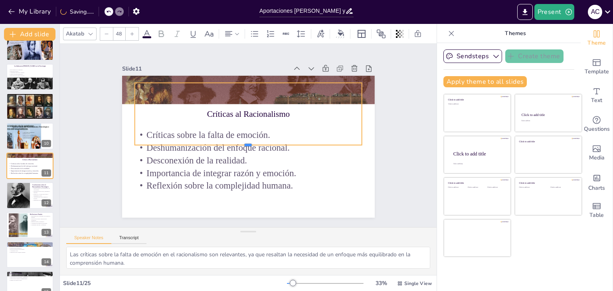
drag, startPoint x: 241, startPoint y: 90, endPoint x: 239, endPoint y: 143, distance: 52.7
click at [239, 143] on div at bounding box center [238, 128] width 139 height 188
click at [134, 32] on icon at bounding box center [132, 34] width 5 height 5
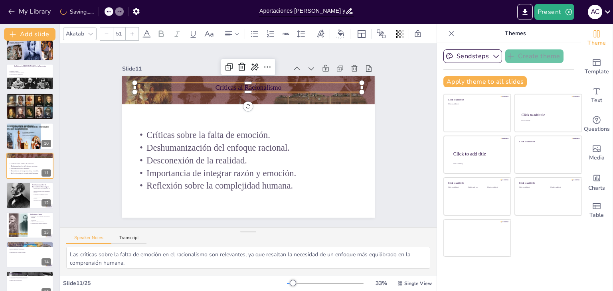
click at [134, 32] on icon at bounding box center [132, 34] width 5 height 5
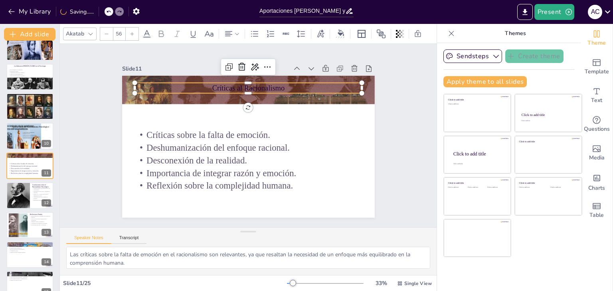
click at [134, 32] on icon at bounding box center [132, 34] width 5 height 5
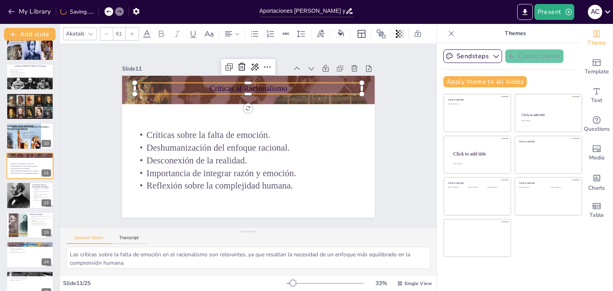
click at [134, 32] on icon at bounding box center [132, 34] width 5 height 5
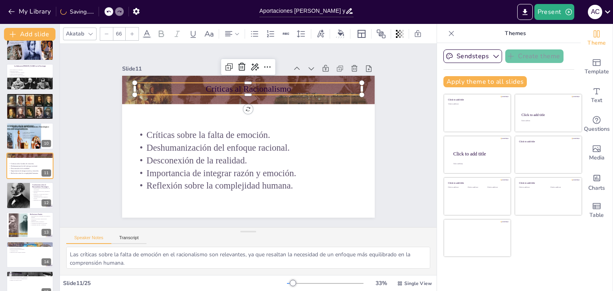
click at [134, 32] on icon at bounding box center [132, 34] width 5 height 5
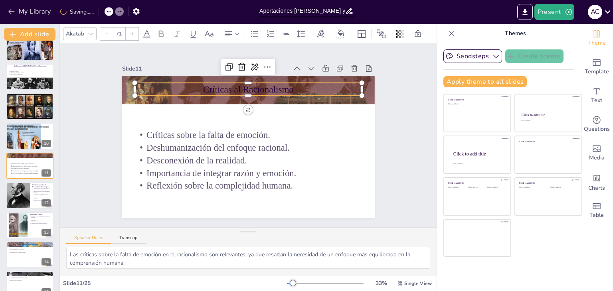
click at [134, 32] on icon at bounding box center [132, 34] width 5 height 5
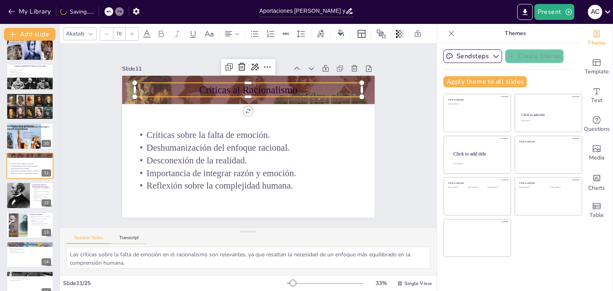
click at [134, 32] on icon at bounding box center [132, 34] width 5 height 5
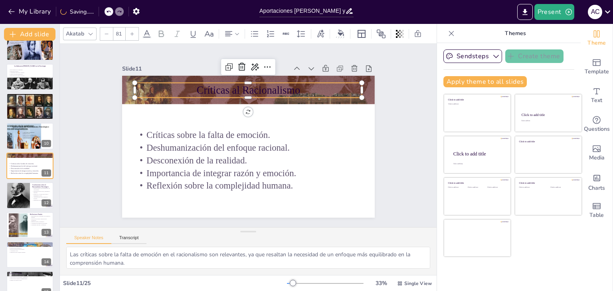
click at [134, 32] on icon at bounding box center [132, 34] width 5 height 5
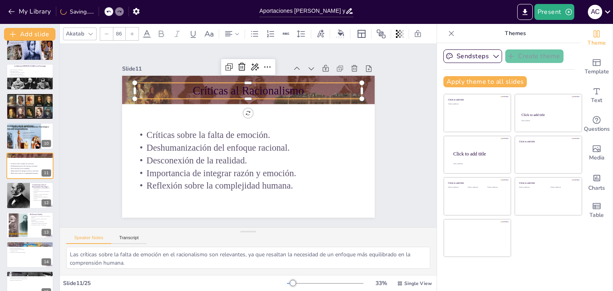
click at [134, 32] on icon at bounding box center [132, 34] width 5 height 5
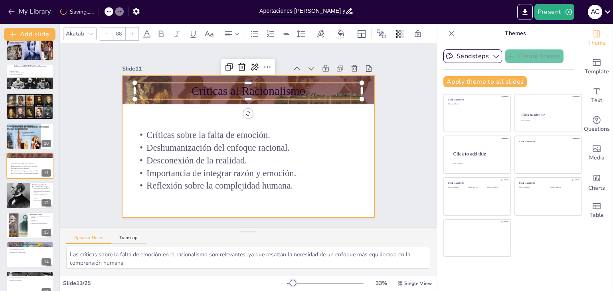
click at [277, 107] on div at bounding box center [240, 144] width 283 height 275
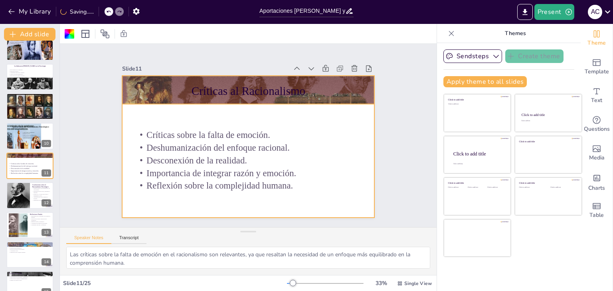
click at [243, 99] on div at bounding box center [285, 108] width 248 height 277
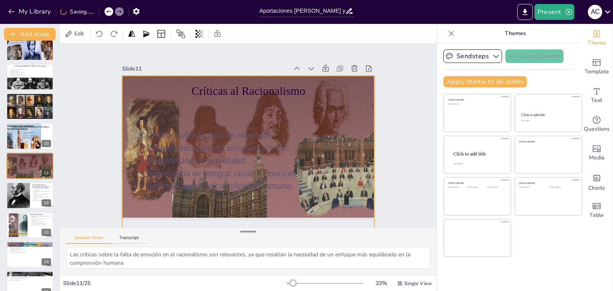
drag, startPoint x: 241, startPoint y: 102, endPoint x: 246, endPoint y: 229, distance: 127.1
click at [246, 229] on div "Slide 1 Aportaciones [PERSON_NAME] y [PERSON_NAME] al Racionalismo Psicológico …" at bounding box center [248, 160] width 377 height 232
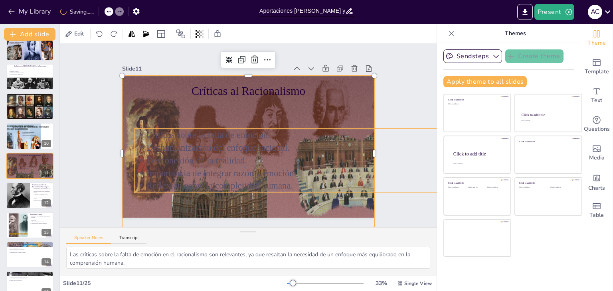
click at [234, 151] on p "Desconexión de la realidad." at bounding box center [242, 62] width 161 height 340
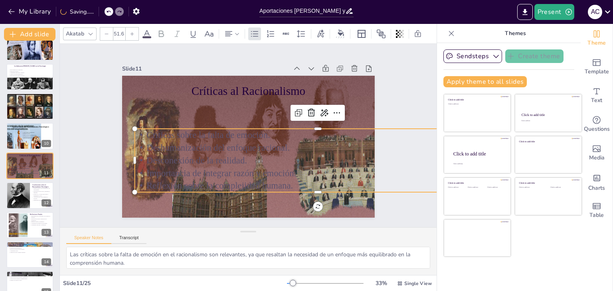
click at [145, 32] on icon at bounding box center [147, 34] width 10 height 10
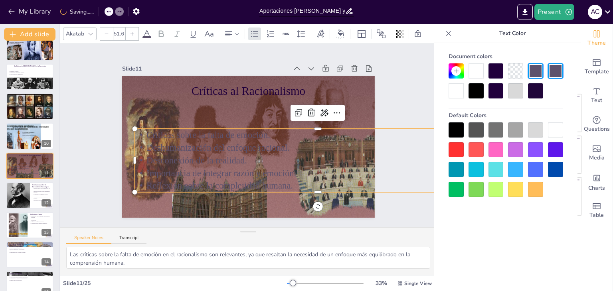
click at [475, 91] on div at bounding box center [476, 90] width 15 height 15
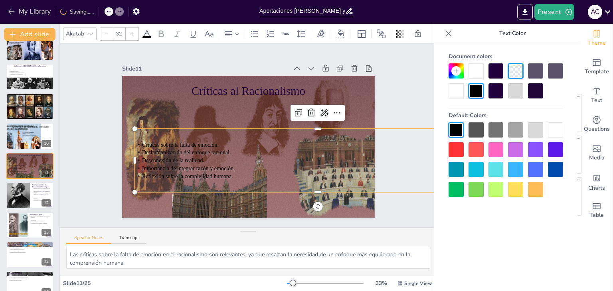
click at [89, 114] on div "Slide 1 Aportaciones [PERSON_NAME] y [PERSON_NAME] al Racionalismo Psicológico …" at bounding box center [248, 135] width 415 height 291
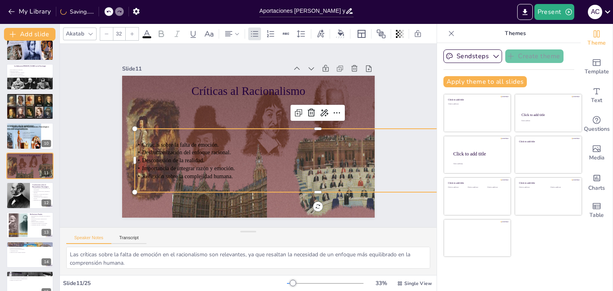
click at [186, 159] on span "Desconexión de la realidad." at bounding box center [173, 161] width 62 height 6
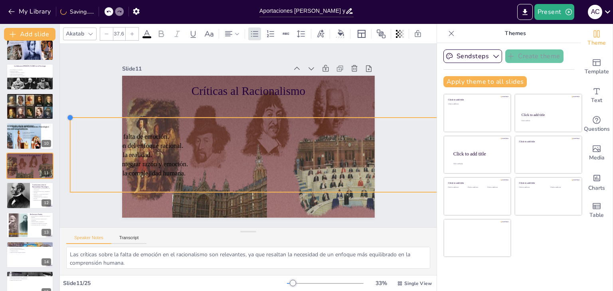
drag, startPoint x: 128, startPoint y: 125, endPoint x: 123, endPoint y: 114, distance: 12.2
click at [123, 114] on div "Críticas al Racionalismo Críticas sobre la falta de emoción. Deshumanización de…" at bounding box center [245, 146] width 284 height 213
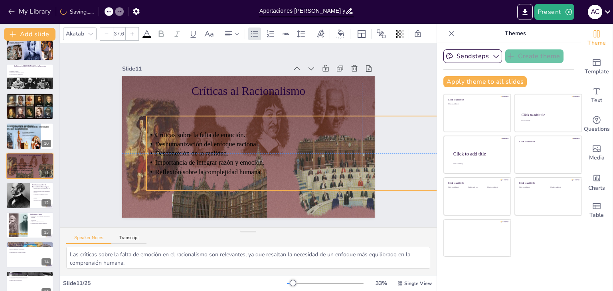
drag, startPoint x: 190, startPoint y: 158, endPoint x: 264, endPoint y: 157, distance: 73.5
click at [264, 157] on p "Importancia de integrar razón y emoción." at bounding box center [348, 197] width 413 height 142
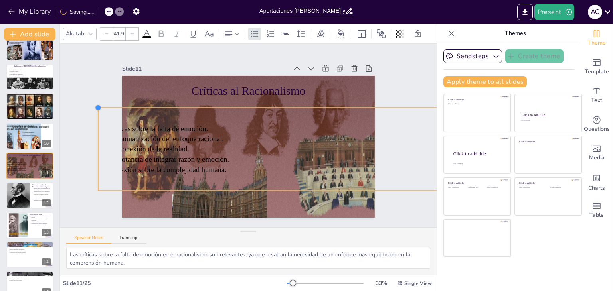
drag, startPoint x: 142, startPoint y: 114, endPoint x: 130, endPoint y: 105, distance: 14.9
click at [130, 105] on div "Críticas al Racionalismo Críticas sobre la falta de emoción. Deshumanización de…" at bounding box center [239, 141] width 250 height 290
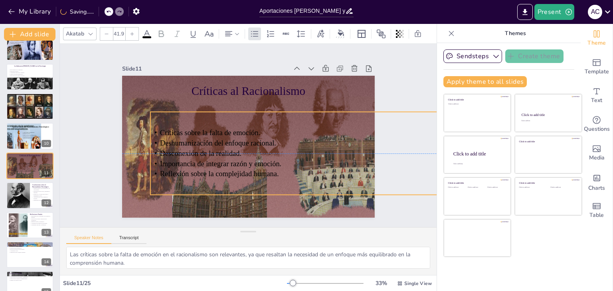
drag, startPoint x: 171, startPoint y: 149, endPoint x: 224, endPoint y: 150, distance: 52.3
click at [224, 149] on span "Desconexión de la realidad." at bounding box center [199, 122] width 71 height 54
click at [21, 191] on div at bounding box center [18, 195] width 24 height 31
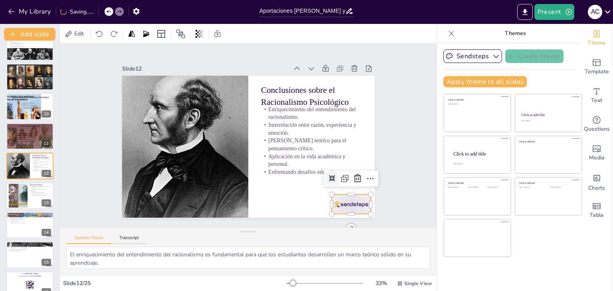
click at [347, 218] on div at bounding box center [325, 233] width 44 height 31
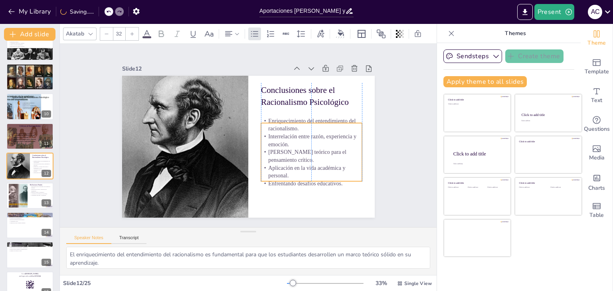
drag, startPoint x: 300, startPoint y: 128, endPoint x: 300, endPoint y: 140, distance: 11.6
click at [300, 140] on p "Interrelación entre razón, experiencia y emoción." at bounding box center [306, 160] width 101 height 46
click at [20, 199] on div at bounding box center [18, 196] width 32 height 24
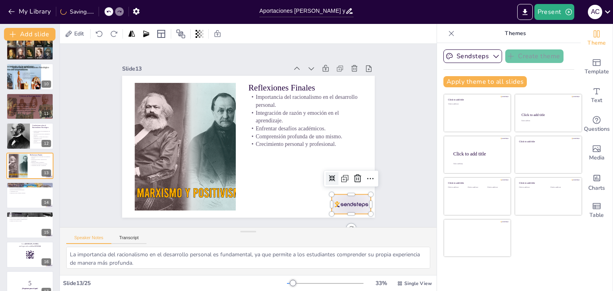
click at [329, 203] on div at bounding box center [344, 215] width 42 height 24
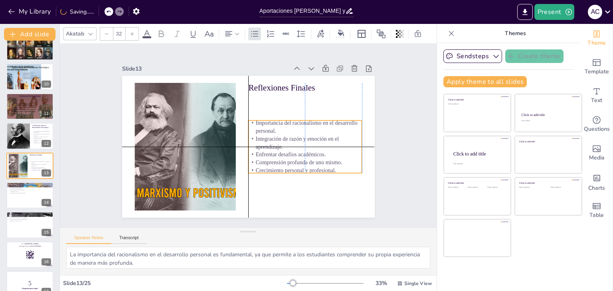
drag, startPoint x: 295, startPoint y: 112, endPoint x: 294, endPoint y: 139, distance: 27.2
click at [294, 139] on p "Integración de razón y emoción en el aprendizaje." at bounding box center [304, 149] width 115 height 28
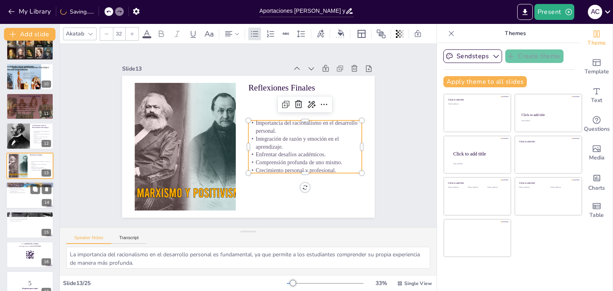
click at [24, 194] on p "Preparación para el mundo moderno." at bounding box center [29, 193] width 43 height 2
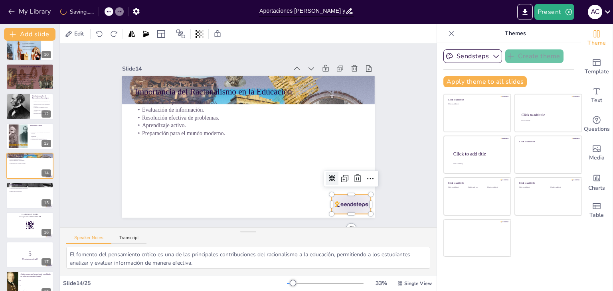
click at [341, 211] on div at bounding box center [334, 225] width 43 height 28
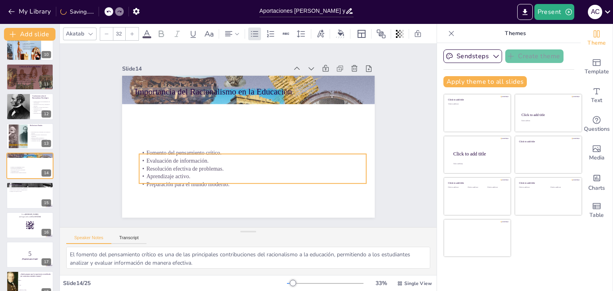
drag, startPoint x: 182, startPoint y: 112, endPoint x: 186, endPoint y: 163, distance: 51.3
click at [186, 163] on p "Resolución efectiva de problemas." at bounding box center [242, 169] width 219 height 78
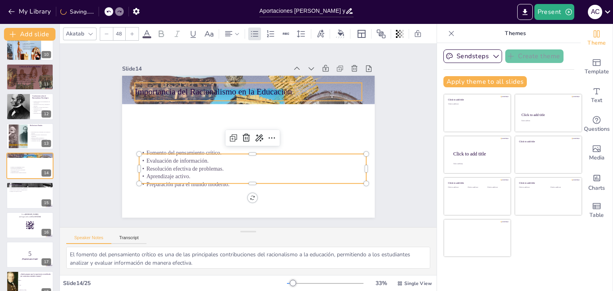
click at [235, 90] on p "Importancia del Racionalismo en la Educación" at bounding box center [283, 109] width 143 height 191
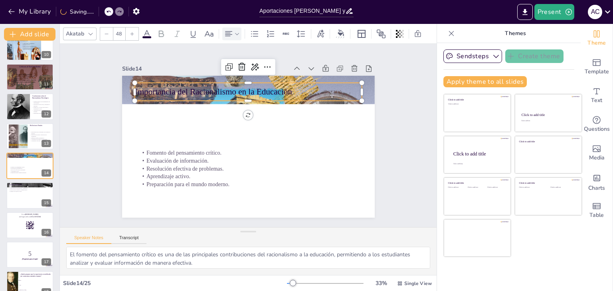
click at [228, 29] on icon at bounding box center [229, 34] width 10 height 10
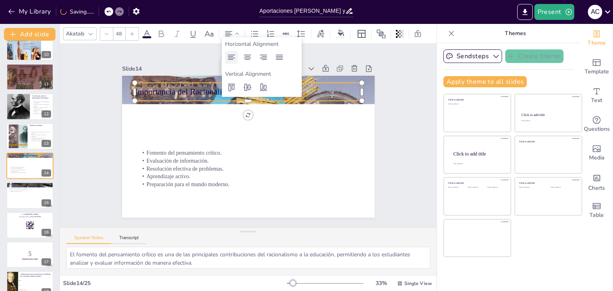
click at [235, 56] on icon at bounding box center [232, 58] width 10 height 10
click at [243, 58] on icon at bounding box center [248, 58] width 10 height 10
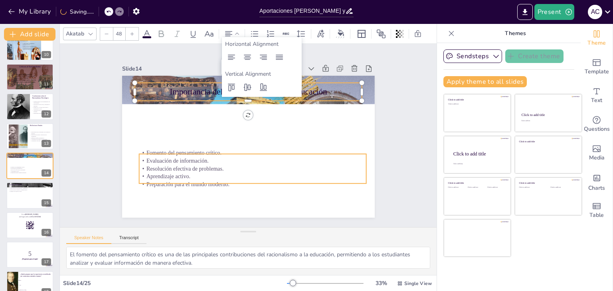
click at [277, 159] on p "Evaluación de información." at bounding box center [227, 150] width 100 height 211
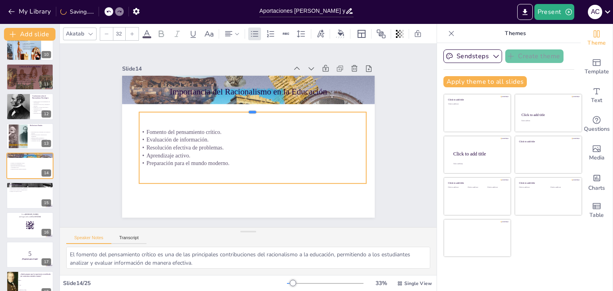
drag, startPoint x: 248, startPoint y: 150, endPoint x: 248, endPoint y: 106, distance: 43.9
click at [248, 106] on div at bounding box center [263, 113] width 210 height 98
click at [397, 125] on div "Slide 1 Aportaciones [PERSON_NAME] y [PERSON_NAME] al Racionalismo Psicológico …" at bounding box center [249, 136] width 394 height 222
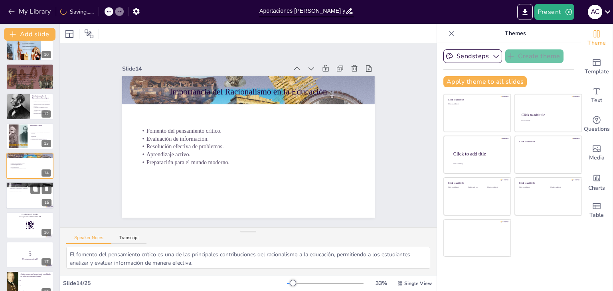
click at [20, 197] on div at bounding box center [30, 195] width 48 height 27
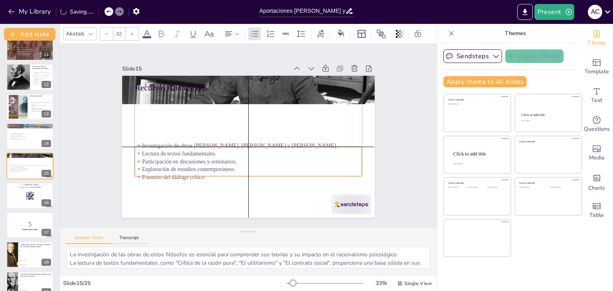
drag, startPoint x: 157, startPoint y: 108, endPoint x: 156, endPoint y: 158, distance: 49.9
click at [156, 158] on p "Participación en discusiones y seminarios." at bounding box center [243, 160] width 224 height 55
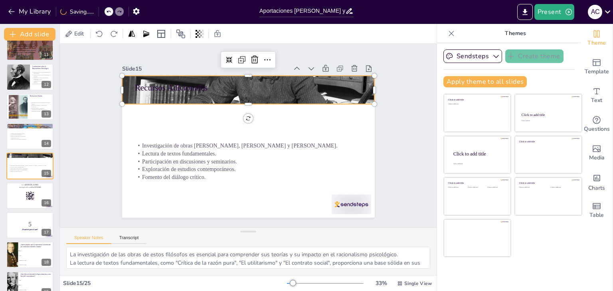
click at [204, 98] on div at bounding box center [253, 90] width 267 height 172
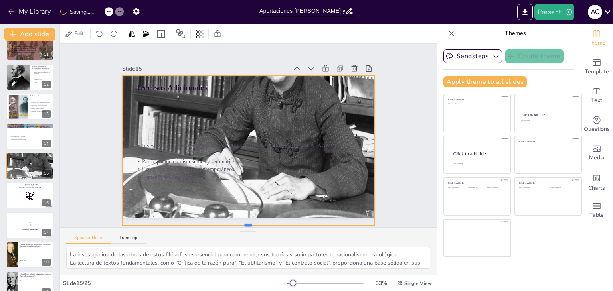
drag, startPoint x: 242, startPoint y: 102, endPoint x: 241, endPoint y: 224, distance: 121.4
click at [241, 224] on div "Slide 1 Aportaciones [PERSON_NAME] y [PERSON_NAME] al Racionalismo Psicológico …" at bounding box center [248, 136] width 407 height 258
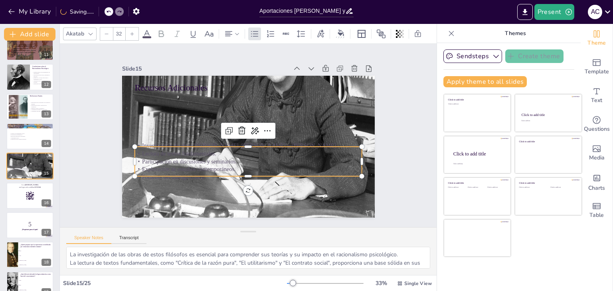
click at [186, 157] on p "Participación en discusiones y seminarios." at bounding box center [240, 160] width 219 height 78
click at [145, 36] on span at bounding box center [147, 37] width 9 height 2
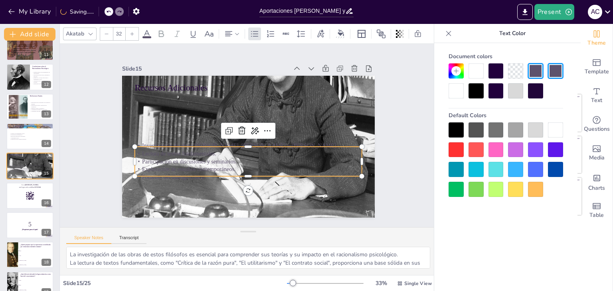
click at [474, 88] on div at bounding box center [476, 90] width 15 height 15
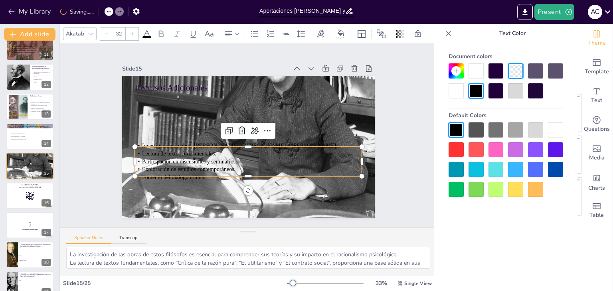
click at [557, 133] on div at bounding box center [555, 130] width 15 height 15
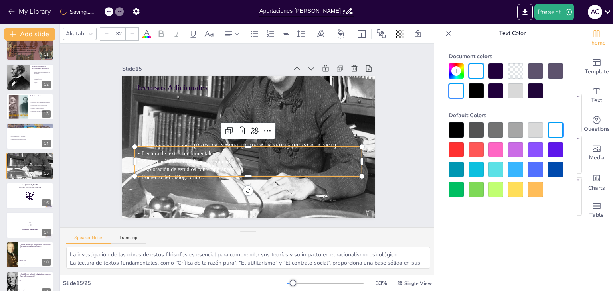
click at [476, 97] on div at bounding box center [476, 90] width 15 height 15
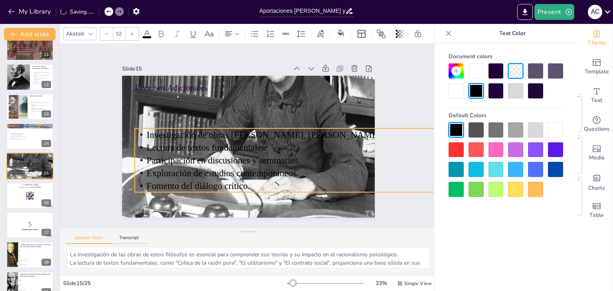
drag, startPoint x: 355, startPoint y: 143, endPoint x: 414, endPoint y: 125, distance: 61.9
click at [414, 125] on div "Slide 1 Aportaciones [PERSON_NAME] y [PERSON_NAME] al Racionalismo Psicológico …" at bounding box center [248, 135] width 370 height 413
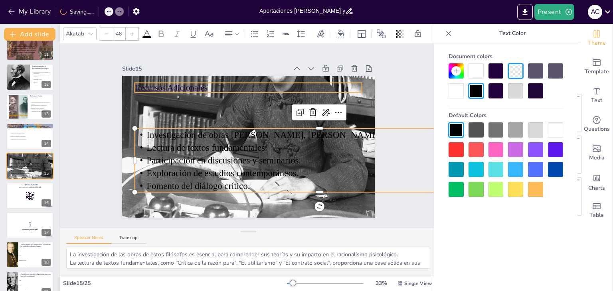
click at [164, 83] on p "Recursos Adicionales" at bounding box center [254, 88] width 228 height 36
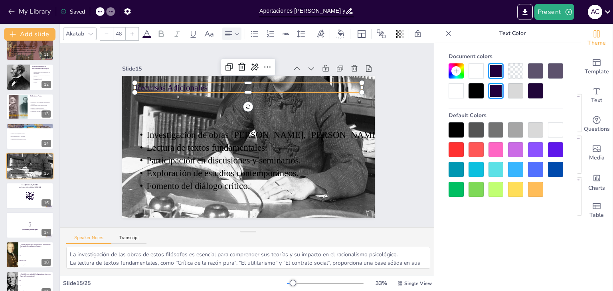
click at [232, 31] on icon at bounding box center [229, 34] width 10 height 10
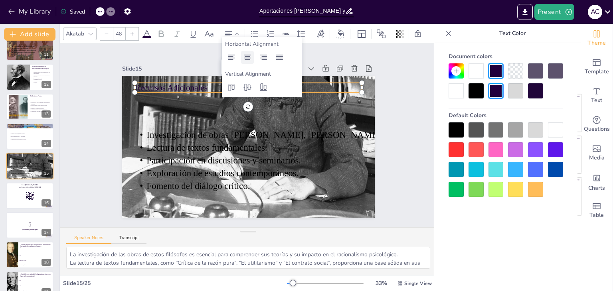
click at [247, 61] on icon at bounding box center [248, 58] width 10 height 10
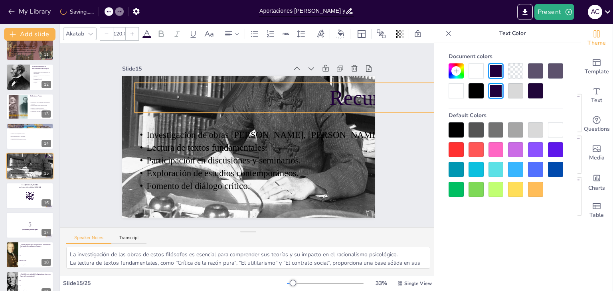
drag, startPoint x: 355, startPoint y: 89, endPoint x: 351, endPoint y: 103, distance: 14.8
click at [351, 103] on div "Recursos Adicionales Investigación de obras [PERSON_NAME], [PERSON_NAME] y [PER…" at bounding box center [246, 147] width 277 height 192
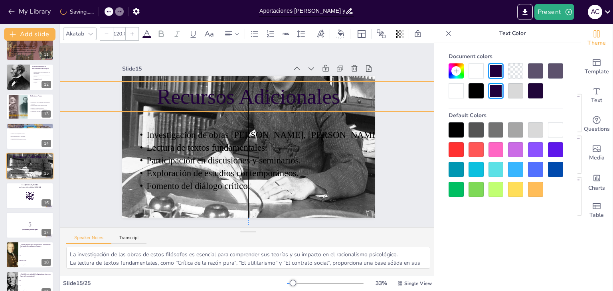
drag, startPoint x: 236, startPoint y: 95, endPoint x: 59, endPoint y: 95, distance: 176.1
click at [59, 95] on div "Slide 1 Aportaciones [PERSON_NAME] y [PERSON_NAME] al Racionalismo Psicológico …" at bounding box center [249, 136] width 394 height 222
click at [13, 199] on div at bounding box center [30, 195] width 48 height 27
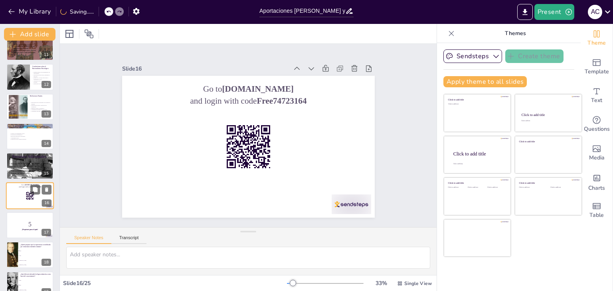
scroll to position [340, 0]
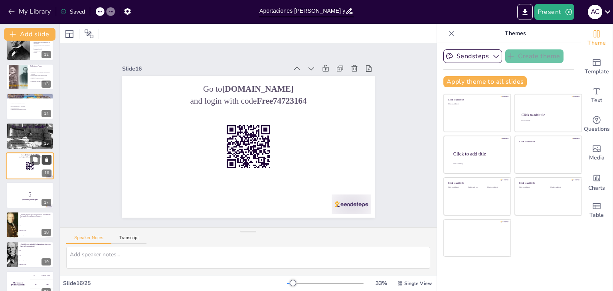
click at [48, 161] on icon at bounding box center [46, 160] width 3 height 4
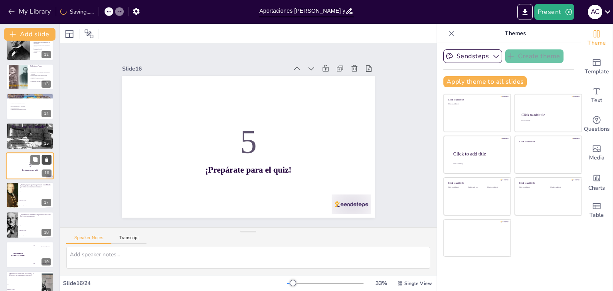
click at [48, 161] on icon at bounding box center [46, 160] width 3 height 4
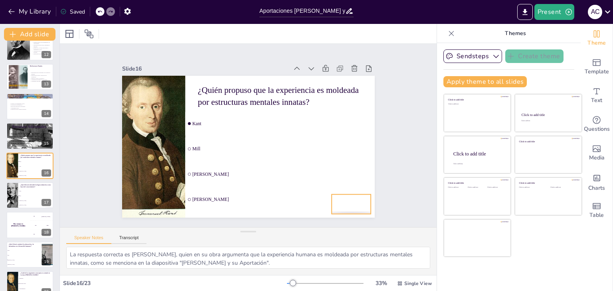
click at [343, 211] on div "¿Quién propuso que la experiencia es moldeada por estructuras mentales innatas?…" at bounding box center [243, 146] width 290 height 250
click at [16, 198] on div at bounding box center [12, 195] width 22 height 27
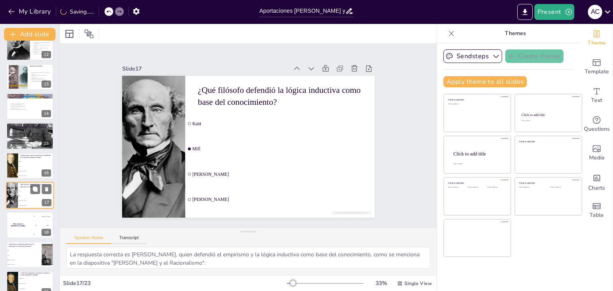
scroll to position [369, 0]
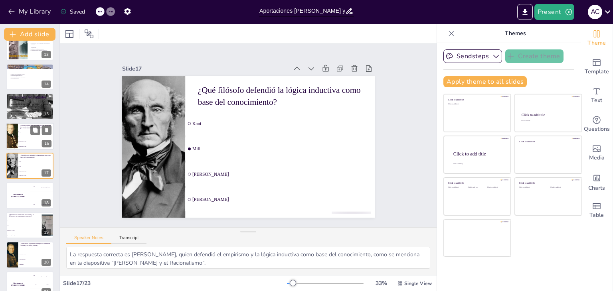
click at [27, 130] on li "Kant" at bounding box center [36, 132] width 36 height 5
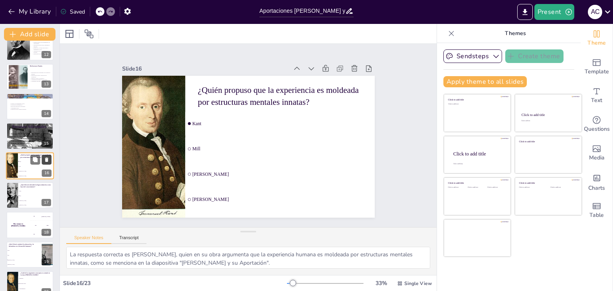
click at [48, 160] on icon at bounding box center [46, 160] width 3 height 4
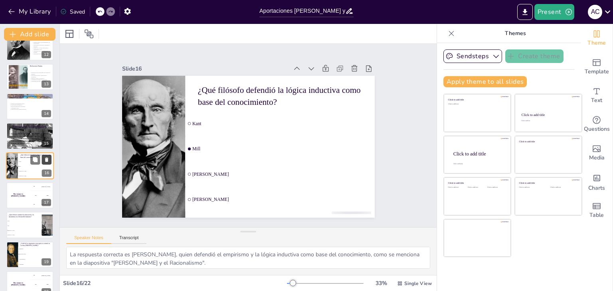
click at [48, 160] on icon at bounding box center [46, 160] width 3 height 4
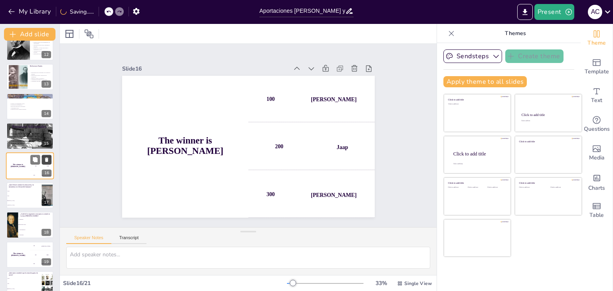
click at [48, 160] on icon at bounding box center [46, 160] width 3 height 4
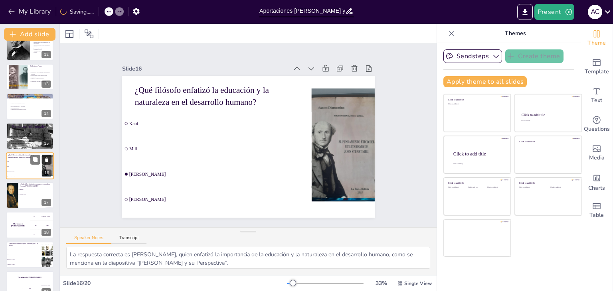
click at [48, 160] on icon at bounding box center [46, 160] width 3 height 4
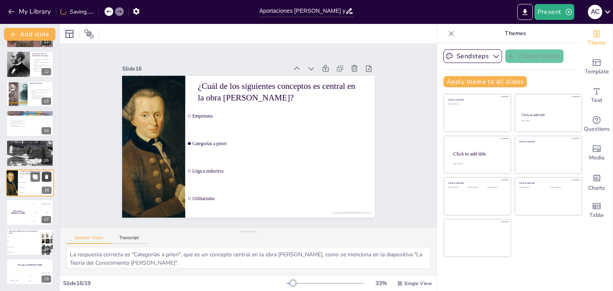
click at [50, 176] on button at bounding box center [47, 177] width 10 height 10
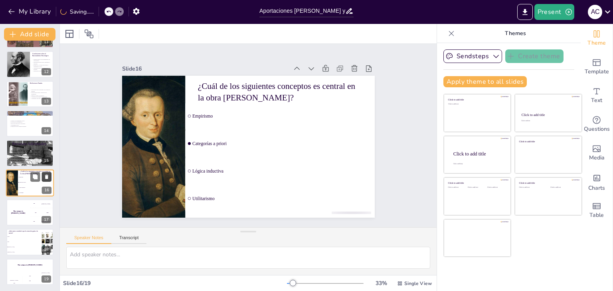
scroll to position [293, 0]
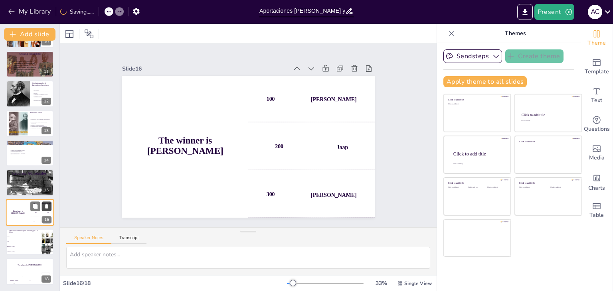
click at [48, 208] on icon at bounding box center [47, 207] width 6 height 6
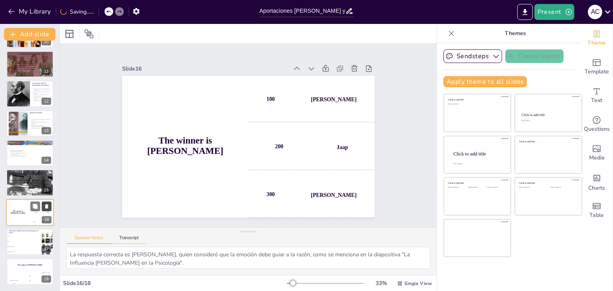
scroll to position [264, 0]
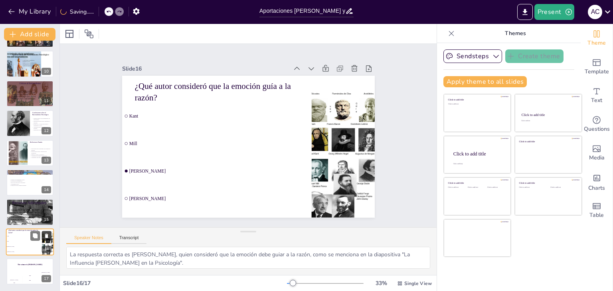
click at [46, 236] on icon at bounding box center [46, 236] width 3 height 4
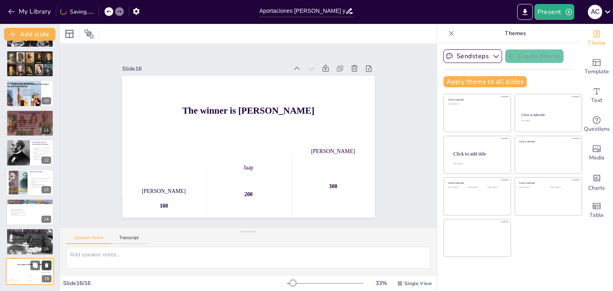
scroll to position [234, 0]
click at [48, 266] on icon at bounding box center [47, 266] width 6 height 6
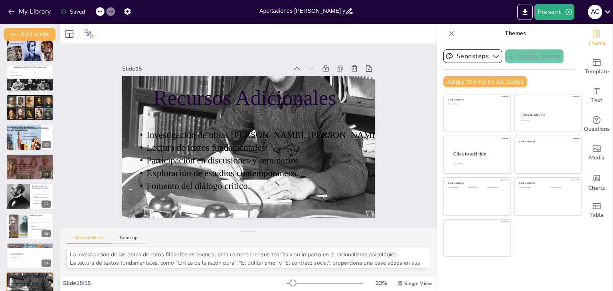
scroll to position [204, 0]
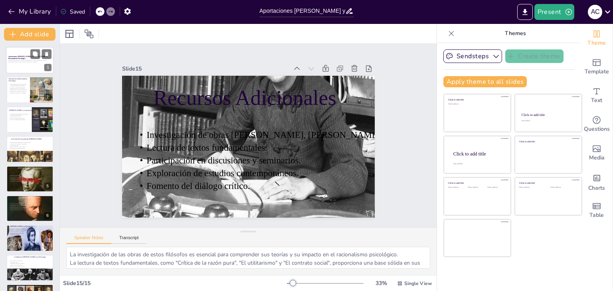
click at [18, 58] on p "Aportaciones [PERSON_NAME] y [PERSON_NAME] al Racionalismo Psicológico" at bounding box center [29, 57] width 43 height 4
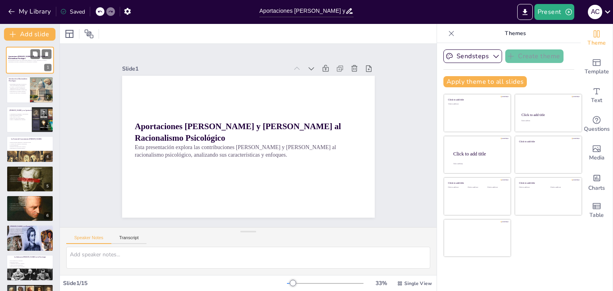
scroll to position [0, 0]
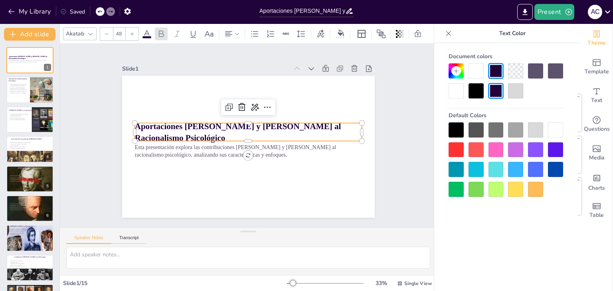
click at [281, 121] on strong "Aportaciones [PERSON_NAME] y [PERSON_NAME] al Racionalismo Psicológico" at bounding box center [239, 123] width 203 height 73
click at [229, 30] on icon at bounding box center [229, 34] width 10 height 10
click at [247, 59] on icon at bounding box center [248, 58] width 10 height 10
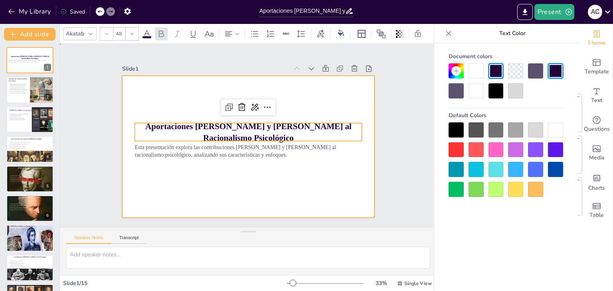
click at [267, 187] on div at bounding box center [246, 147] width 277 height 192
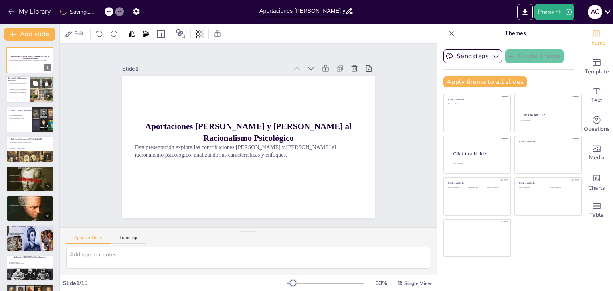
click at [13, 89] on p "Influencia en la filosofía y la psicología." at bounding box center [17, 90] width 19 height 2
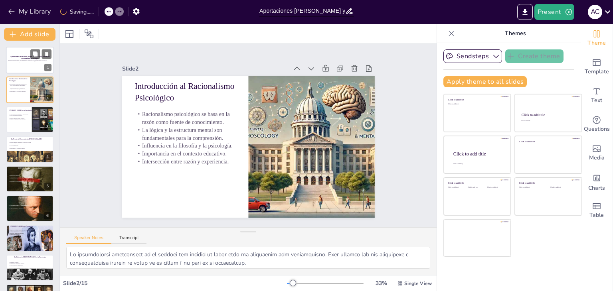
click at [16, 63] on div at bounding box center [30, 60] width 48 height 27
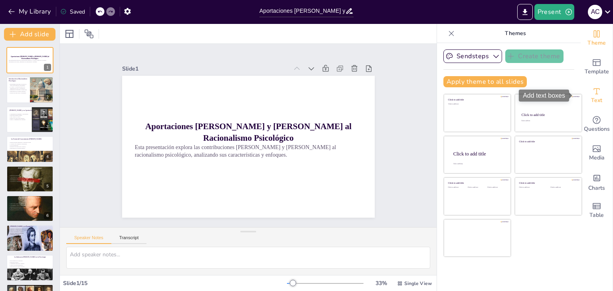
click at [594, 95] on icon "Add text boxes" at bounding box center [597, 92] width 10 height 10
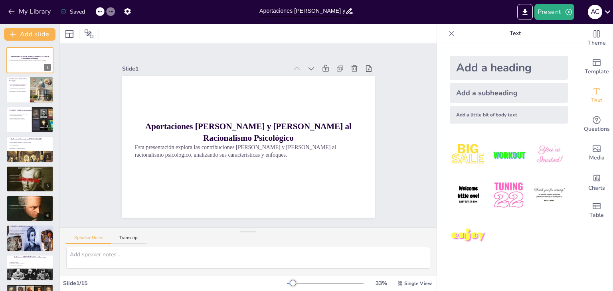
click at [486, 93] on div "Add a subheading" at bounding box center [509, 93] width 118 height 20
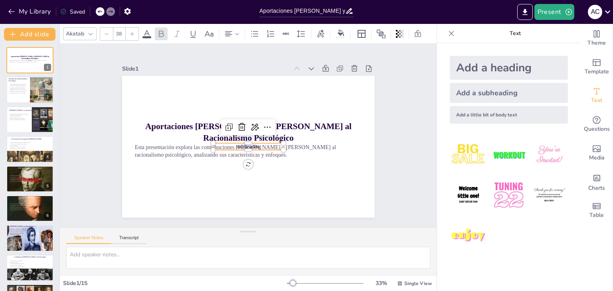
click at [267, 145] on p "Subheading" at bounding box center [244, 146] width 69 height 28
click at [263, 144] on p "Subheading" at bounding box center [247, 147] width 71 height 14
click at [263, 144] on p "Subheading" at bounding box center [246, 147] width 70 height 22
click at [263, 144] on p "Subheading" at bounding box center [244, 146] width 69 height 28
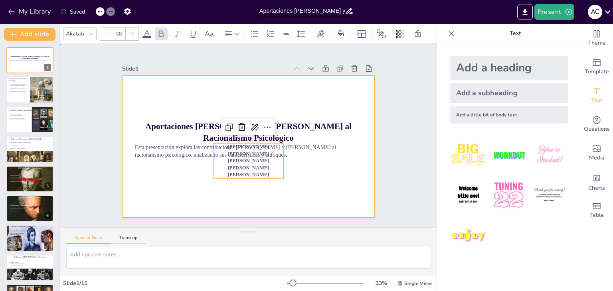
click at [335, 178] on div at bounding box center [245, 146] width 284 height 213
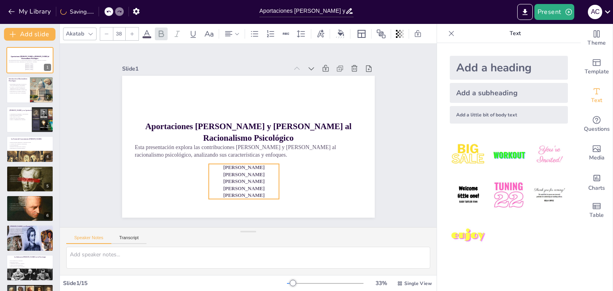
drag, startPoint x: 251, startPoint y: 163, endPoint x: 246, endPoint y: 184, distance: 21.2
click at [246, 184] on p "[PERSON_NAME]" at bounding box center [218, 179] width 65 height 41
click at [389, 192] on div "Slide 1 Aportaciones [PERSON_NAME] y [PERSON_NAME] al Racionalismo Psicológico …" at bounding box center [248, 136] width 334 height 248
click at [245, 186] on span "[PERSON_NAME]" at bounding box center [233, 187] width 42 height 14
click at [255, 180] on p "[PERSON_NAME]" at bounding box center [225, 176] width 67 height 35
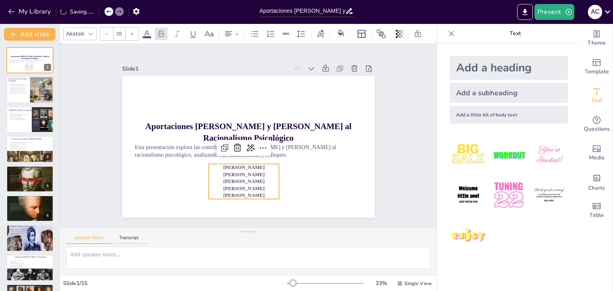
click at [392, 188] on div "Slide 1 Aportaciones [PERSON_NAME] y [PERSON_NAME] al Racionalismo Psicológico …" at bounding box center [248, 136] width 407 height 258
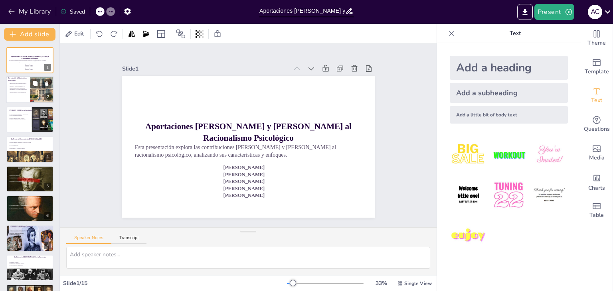
click at [20, 91] on p "Importancia en el contexto educativo." at bounding box center [17, 92] width 19 height 2
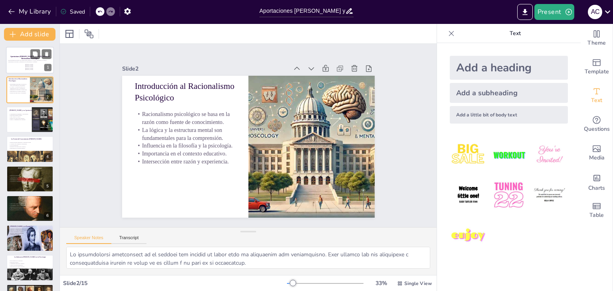
click at [14, 59] on p "Esta presentación explora las contribuciones [PERSON_NAME] y [PERSON_NAME] al r…" at bounding box center [29, 60] width 43 height 3
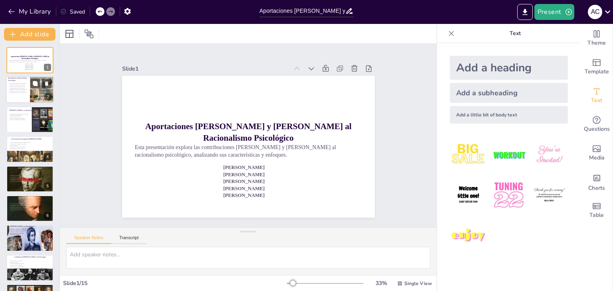
click at [12, 95] on div at bounding box center [30, 90] width 48 height 27
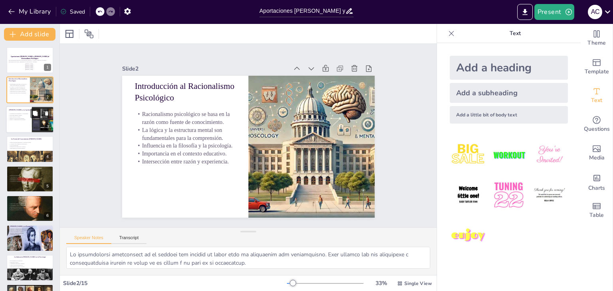
click at [13, 125] on div at bounding box center [30, 119] width 48 height 27
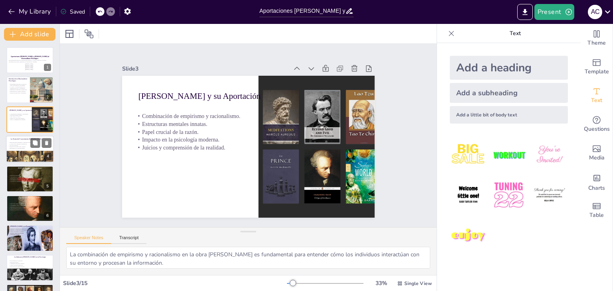
click at [14, 138] on p "La Teoría del Conocimiento [PERSON_NAME]" at bounding box center [32, 139] width 43 height 2
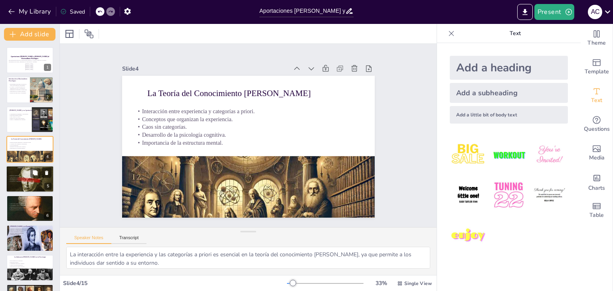
click at [12, 181] on span "Observación y experimentación." at bounding box center [17, 181] width 14 height 1
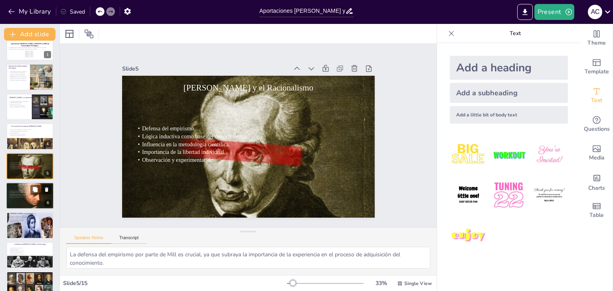
click at [20, 198] on div "Mente como sistema de asociaciones. Conocimiento a partir de experiencias previ…" at bounding box center [29, 194] width 43 height 10
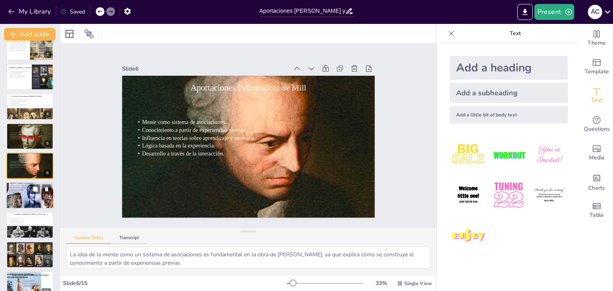
click at [11, 199] on div at bounding box center [27, 192] width 57 height 41
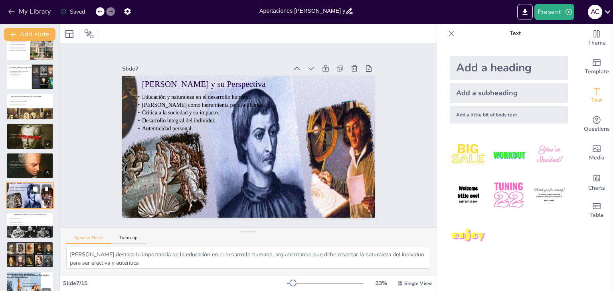
scroll to position [72, 0]
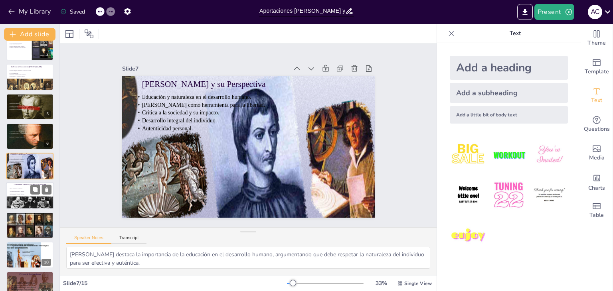
click at [18, 194] on p "Importancia del contexto personal." at bounding box center [29, 195] width 43 height 2
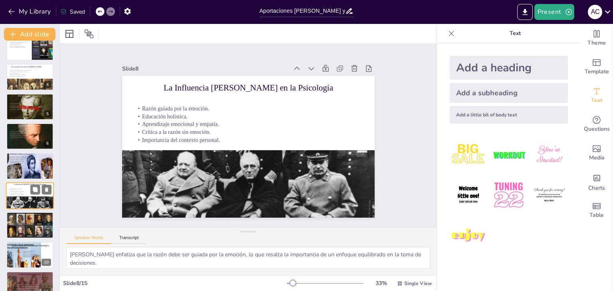
scroll to position [102, 0]
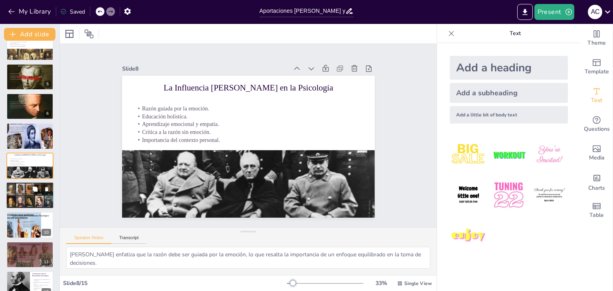
click at [20, 194] on span "Importancia para el pensamiento crítico." at bounding box center [18, 194] width 17 height 1
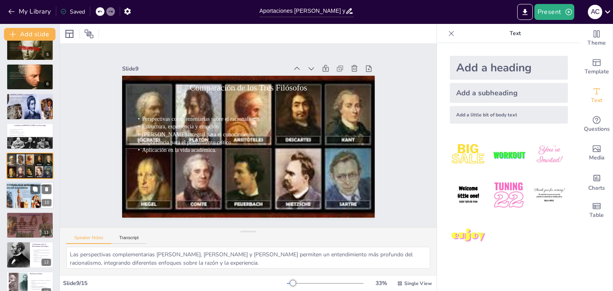
click at [16, 195] on div at bounding box center [12, 197] width 57 height 30
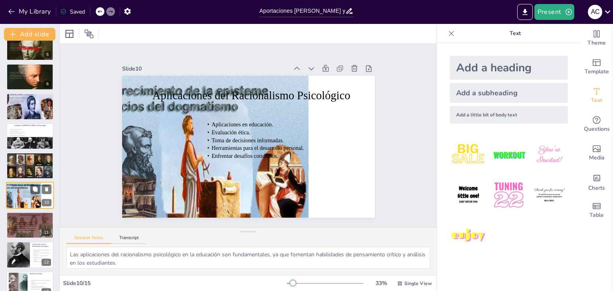
scroll to position [161, 0]
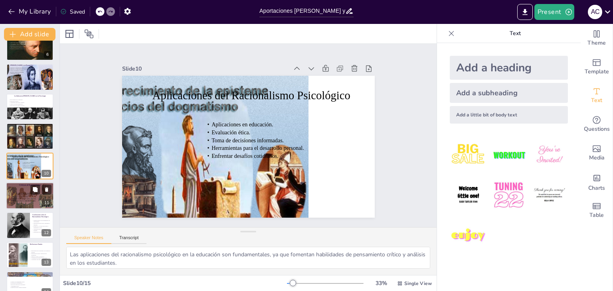
click at [14, 200] on p "Reflexión sobre la complejidad humana." at bounding box center [56, 201] width 91 height 2
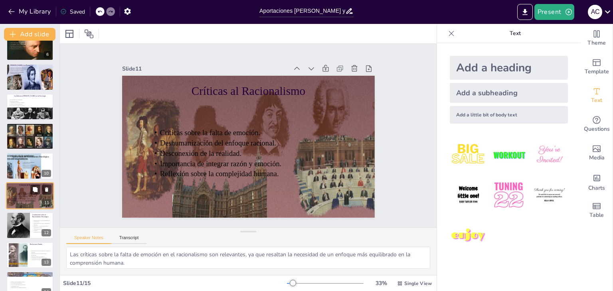
scroll to position [191, 0]
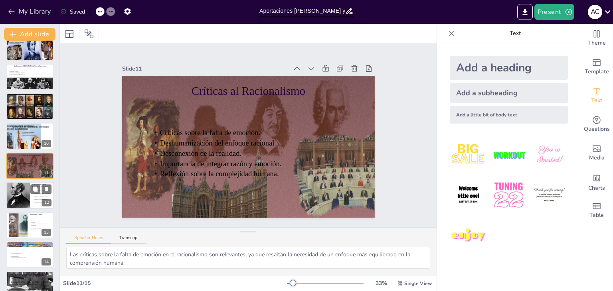
click at [18, 202] on div at bounding box center [18, 195] width 24 height 31
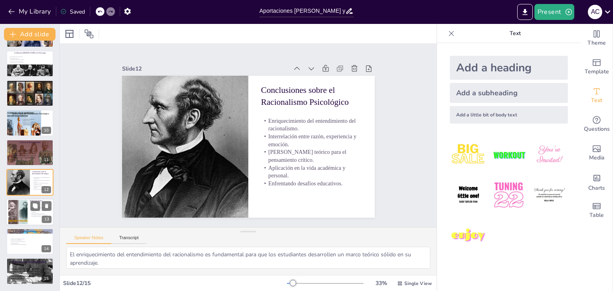
click at [16, 208] on div at bounding box center [18, 212] width 32 height 24
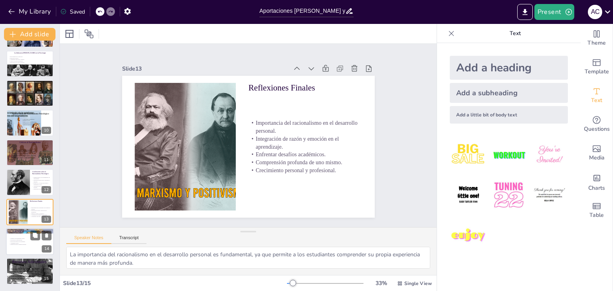
click at [22, 252] on div at bounding box center [30, 241] width 48 height 27
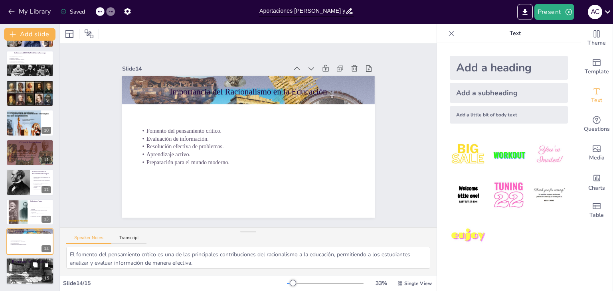
click at [24, 265] on div at bounding box center [33, 267] width 55 height 40
